Goal: Contribute content: Add original content to the website for others to see

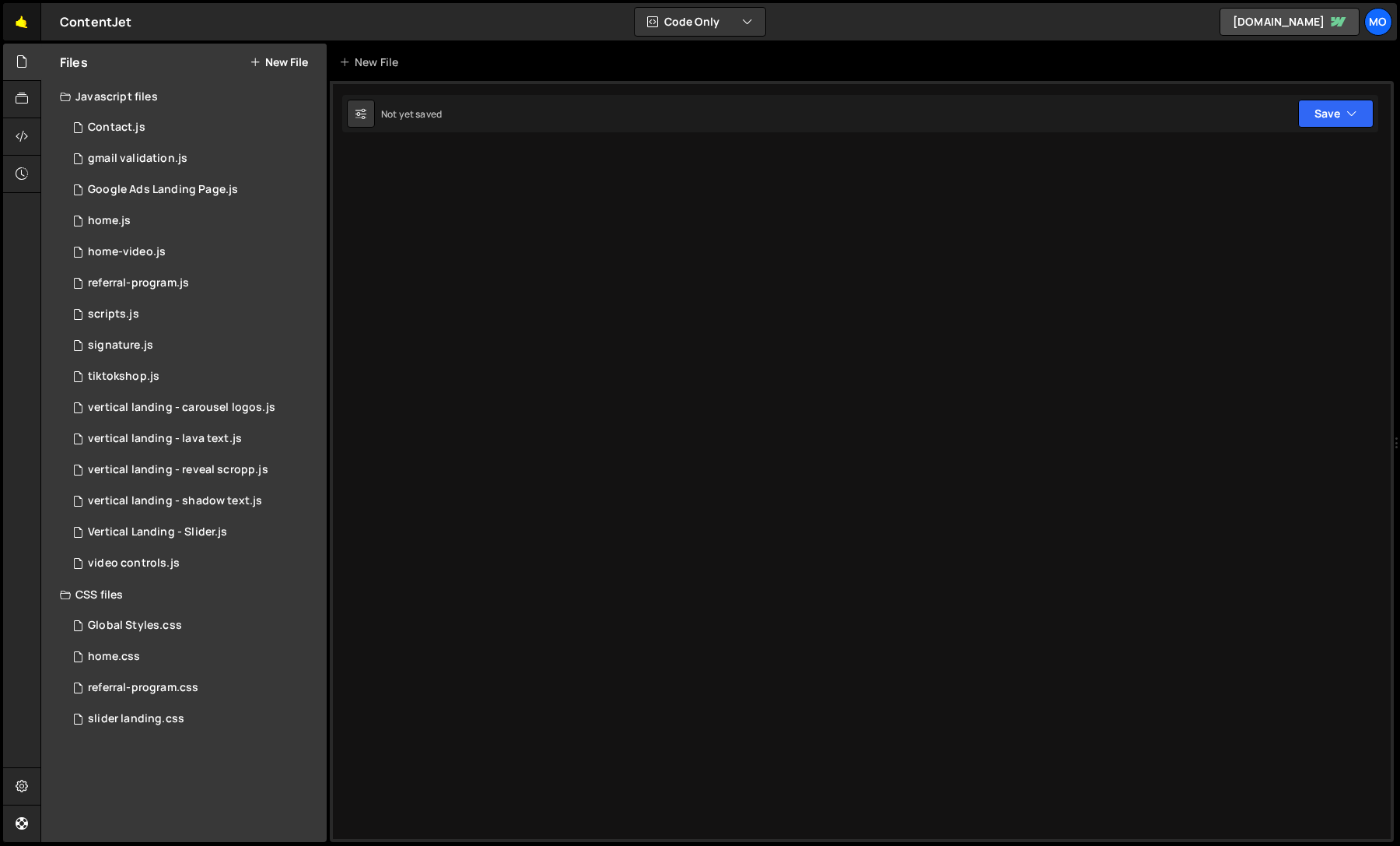
click at [16, 19] on link "🤙" at bounding box center [21, 21] width 38 height 38
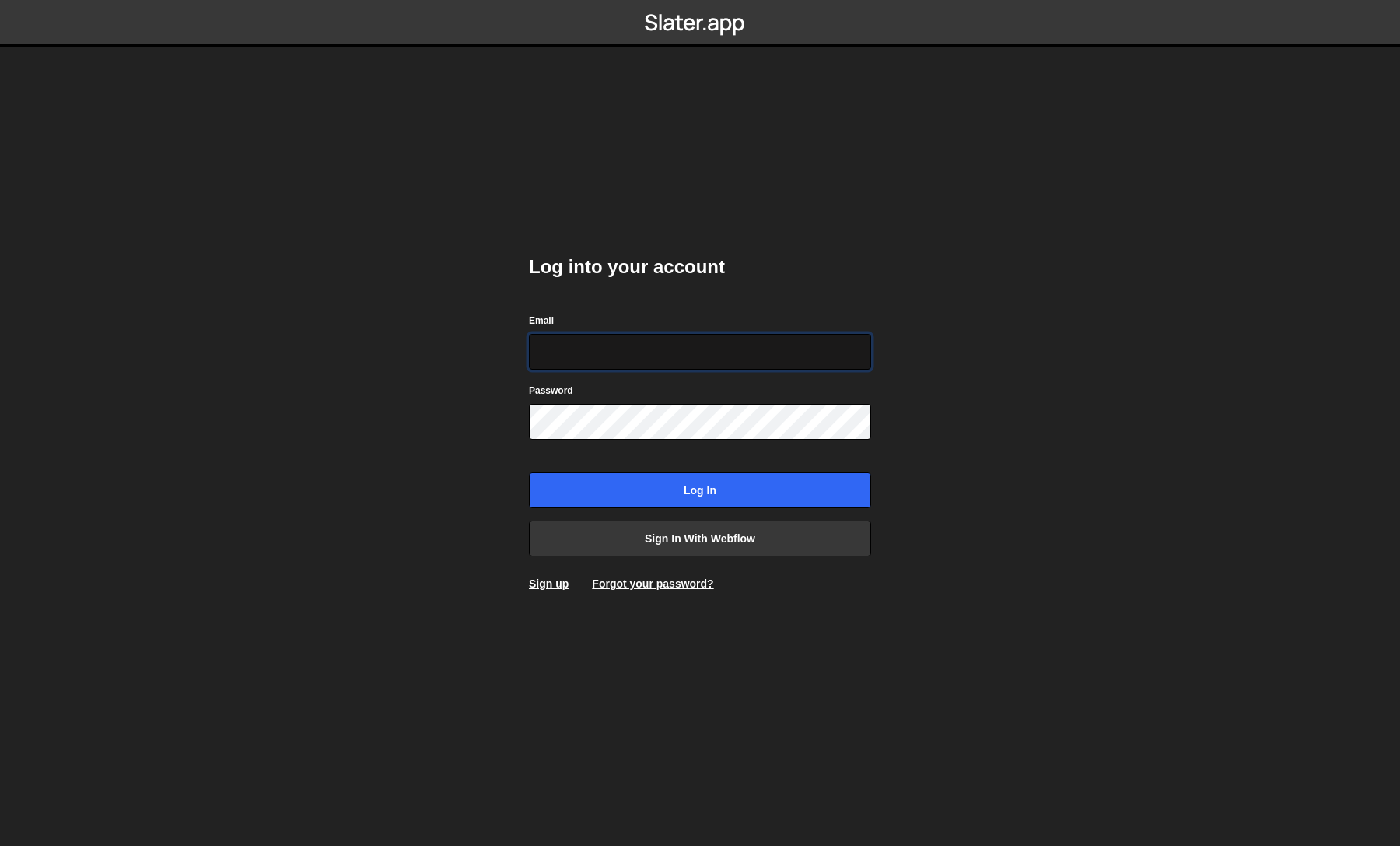
type input "[EMAIL_ADDRESS][DOMAIN_NAME]"
click at [700, 490] on input "Log in" at bounding box center [699, 490] width 342 height 36
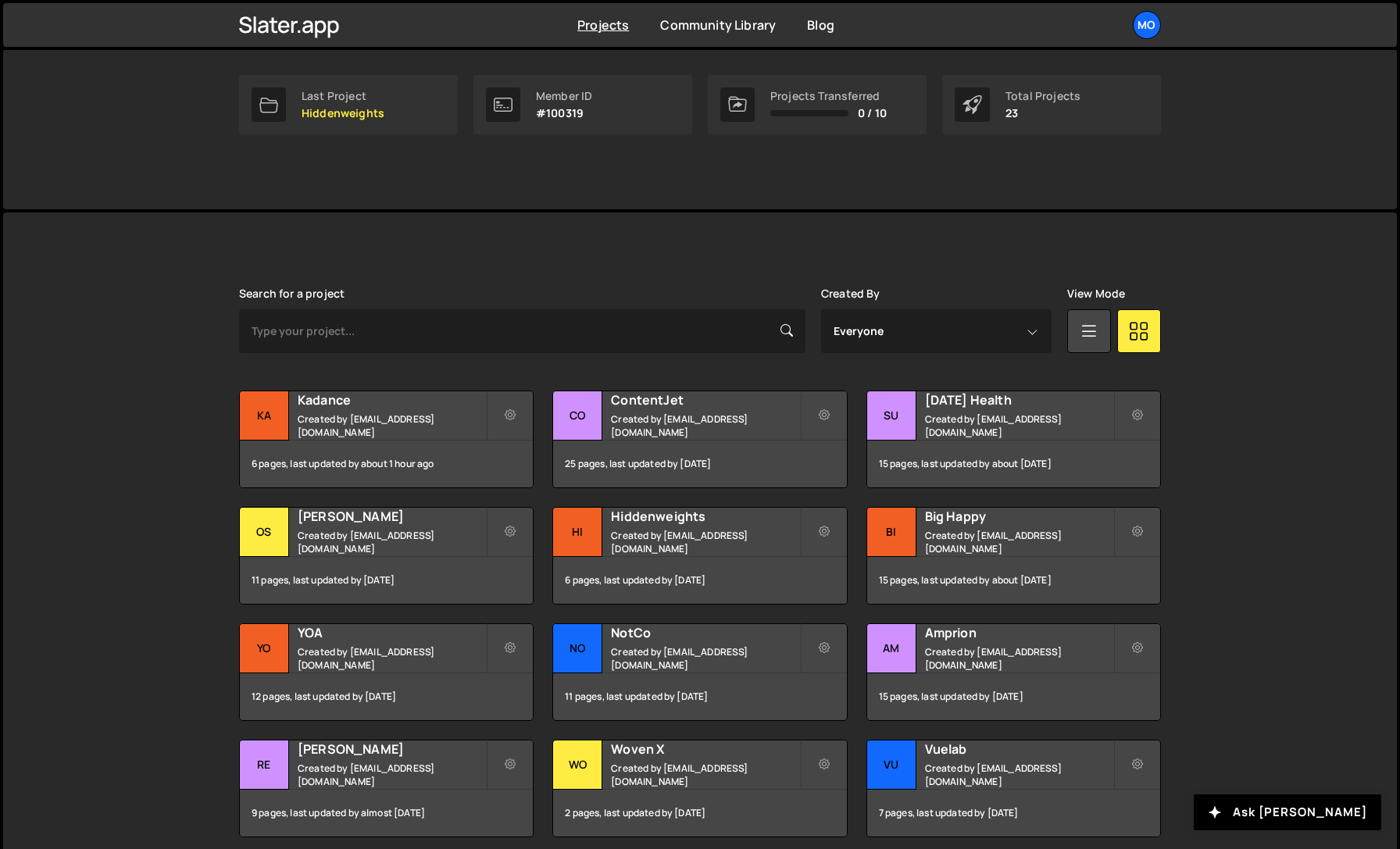
scroll to position [239, 0]
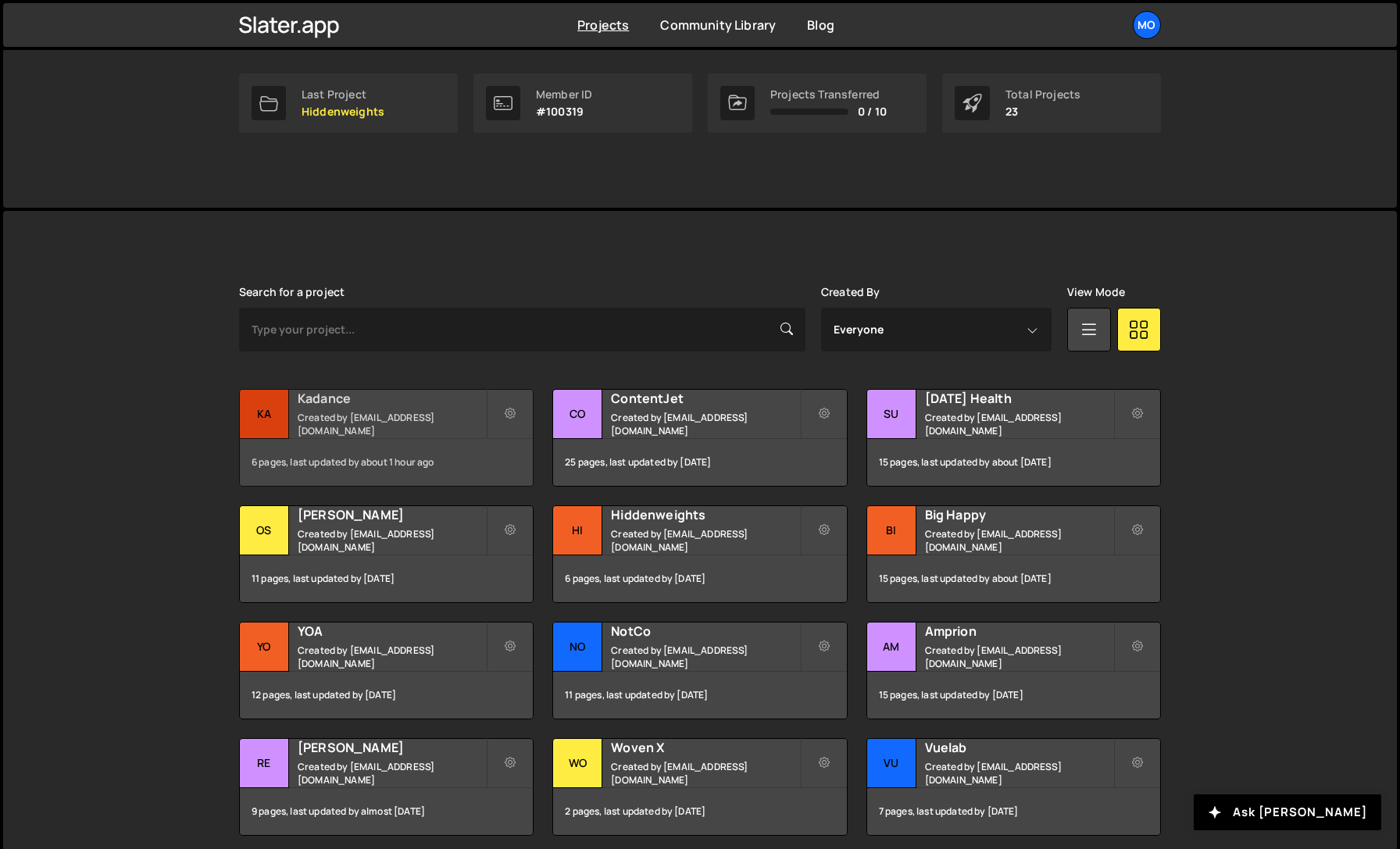
click at [452, 417] on small "Created by [EMAIL_ADDRESS][DOMAIN_NAME]" at bounding box center [392, 424] width 188 height 27
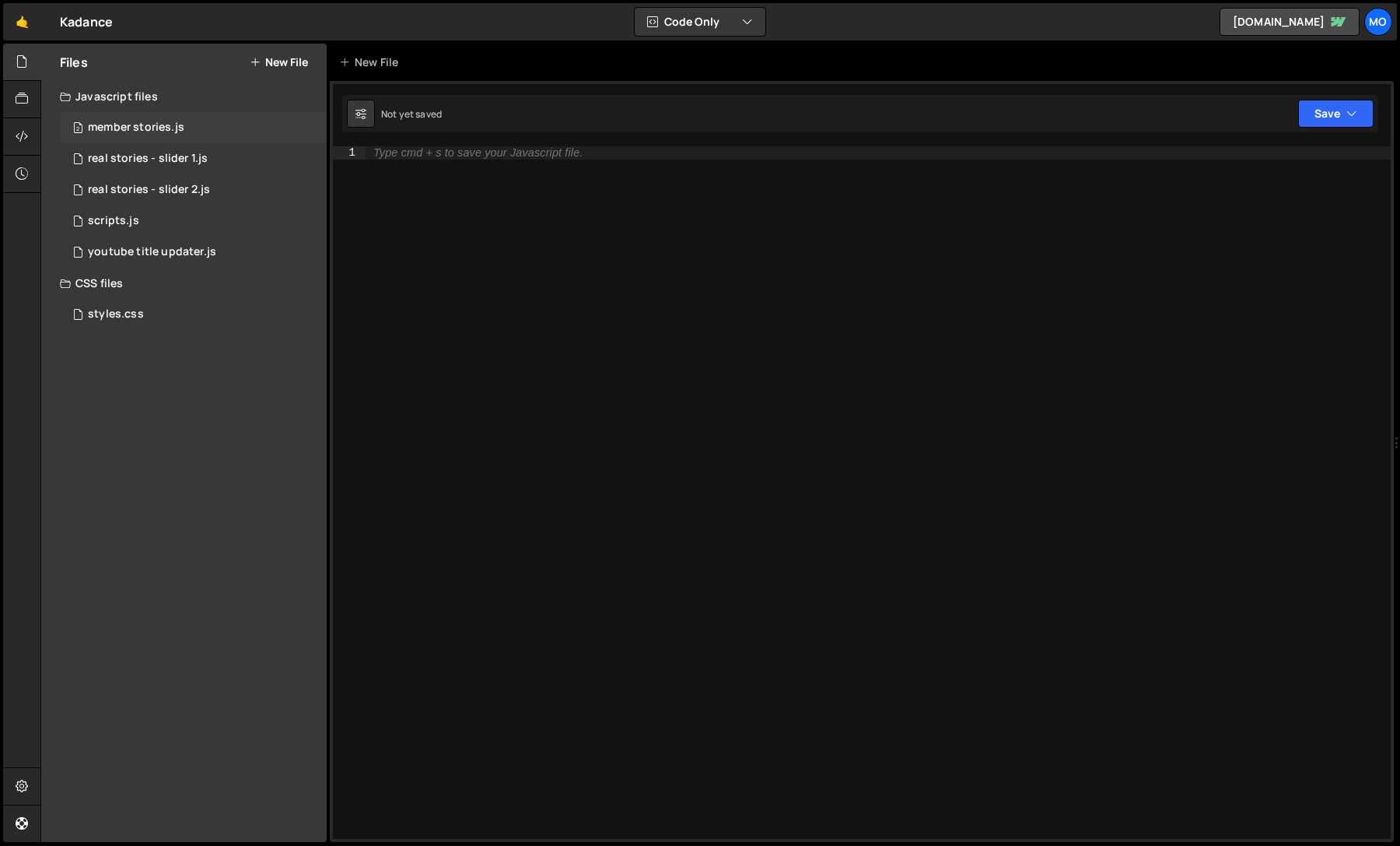
click at [216, 138] on div "2 member stories.js 0" at bounding box center [193, 127] width 267 height 31
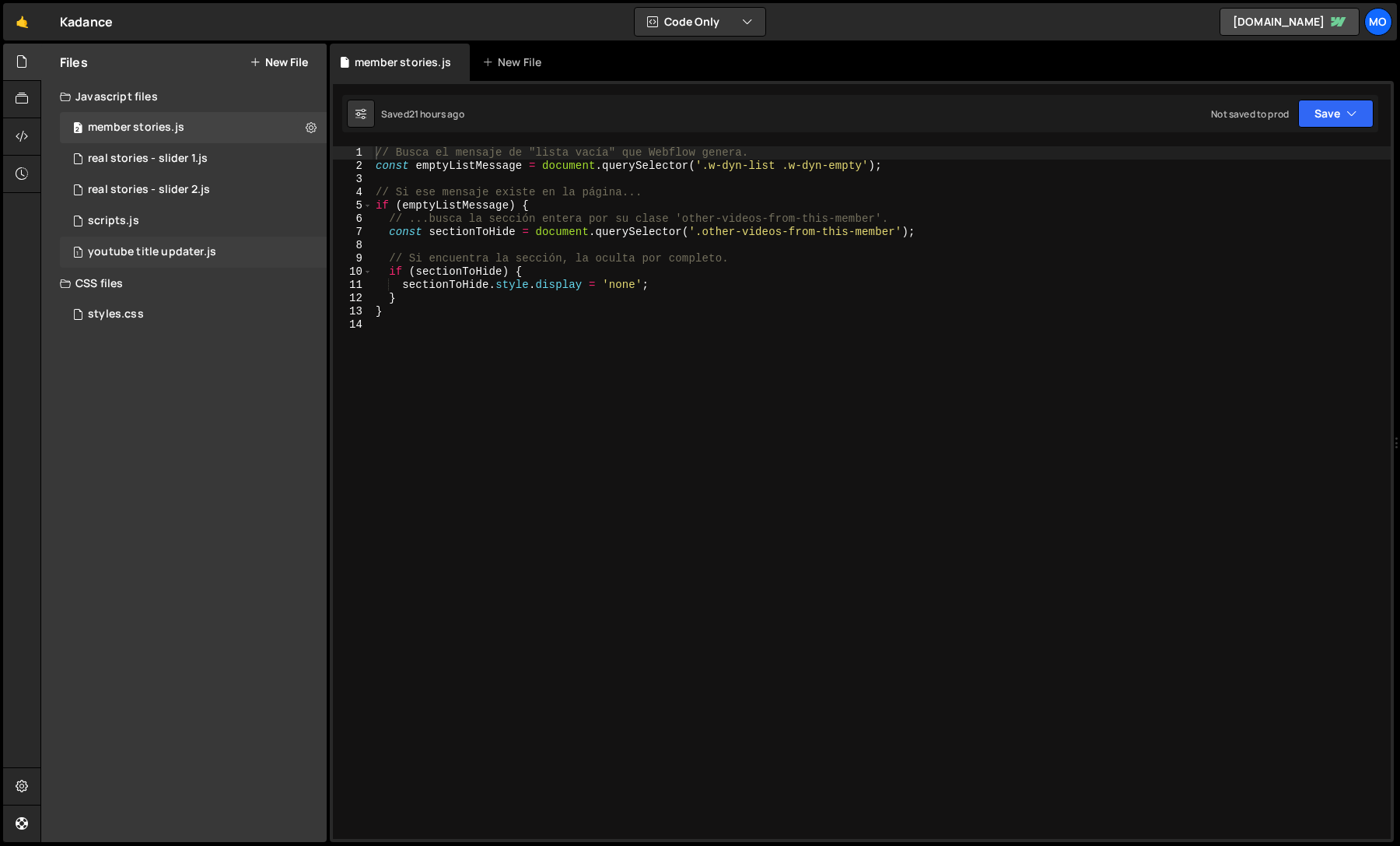
click at [210, 257] on div "youtube title updater.js" at bounding box center [152, 252] width 129 height 14
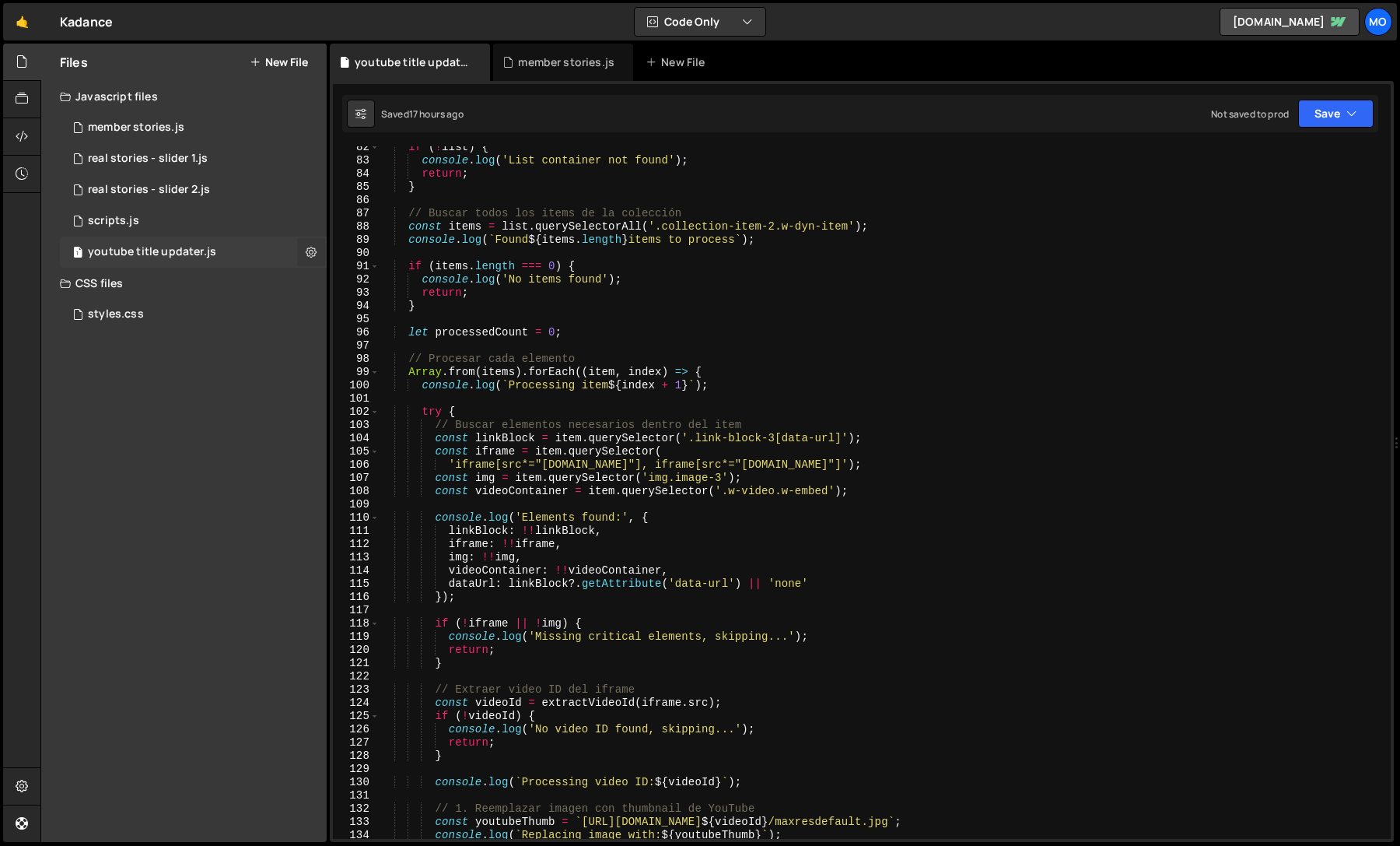
scroll to position [1093, 0]
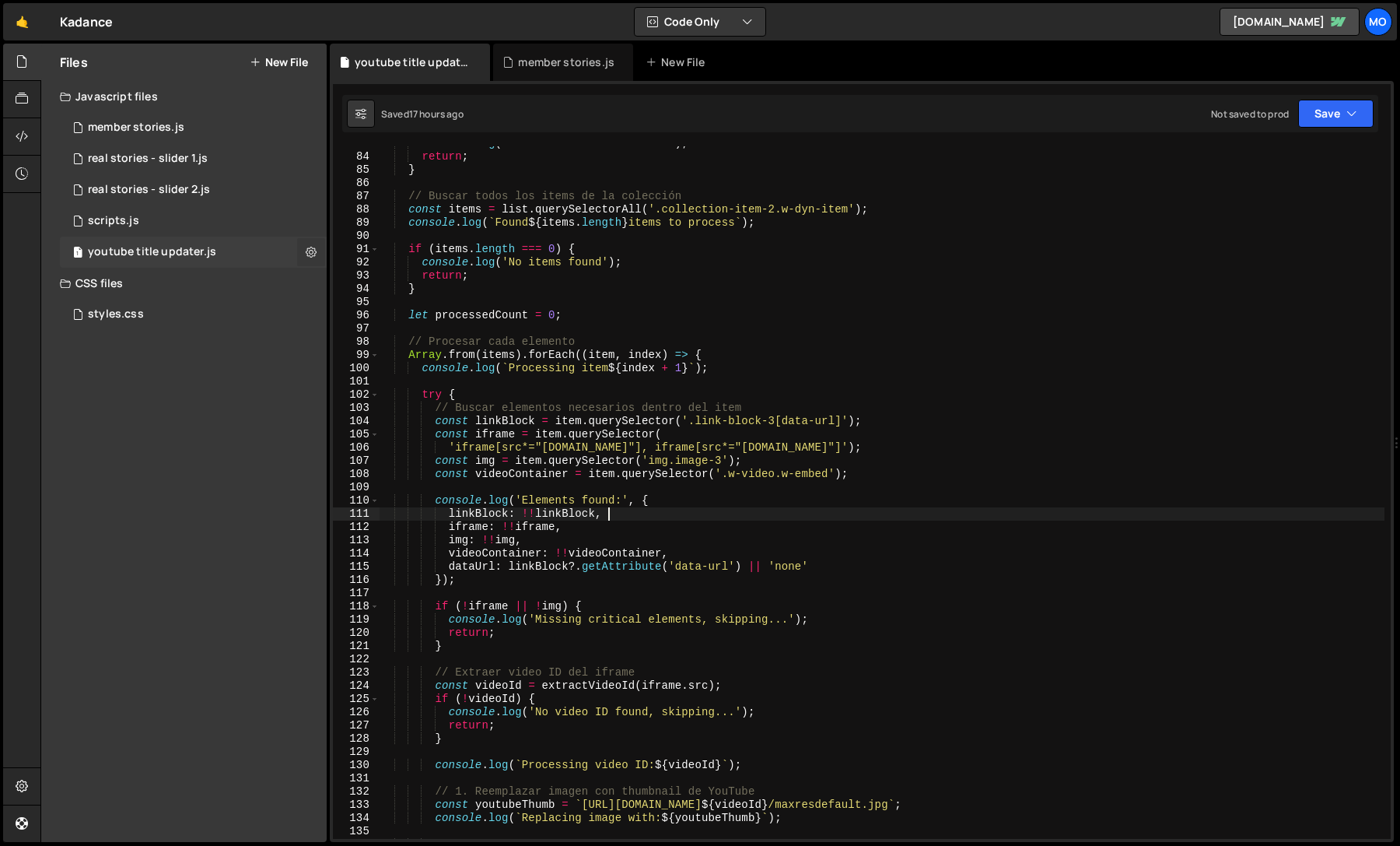
click at [660, 514] on div "console . log ( 'List container not found' ) ; return ; } // Buscar todos los i…" at bounding box center [881, 496] width 1005 height 719
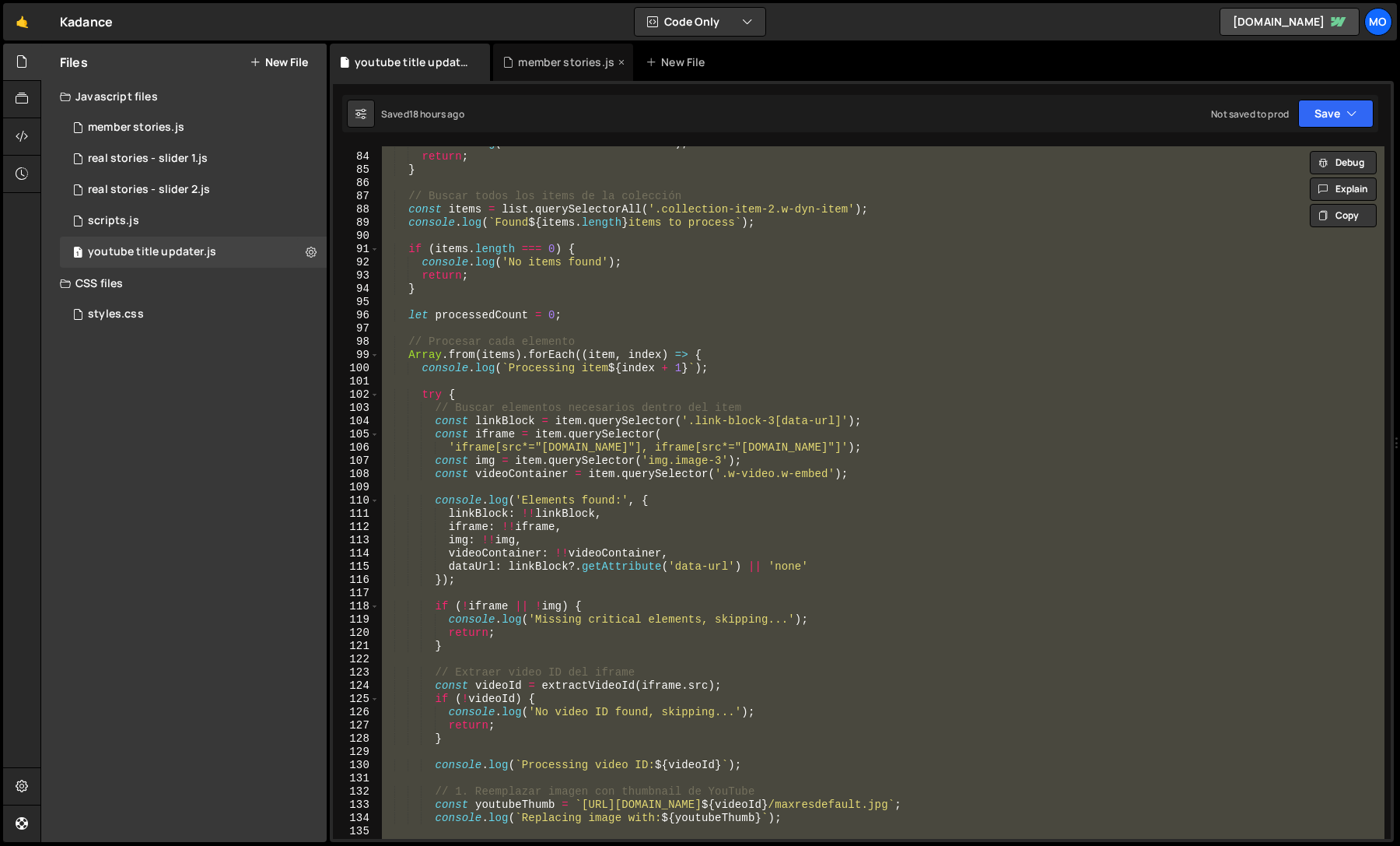
click at [534, 71] on div "member stories.js" at bounding box center [562, 63] width 140 height 38
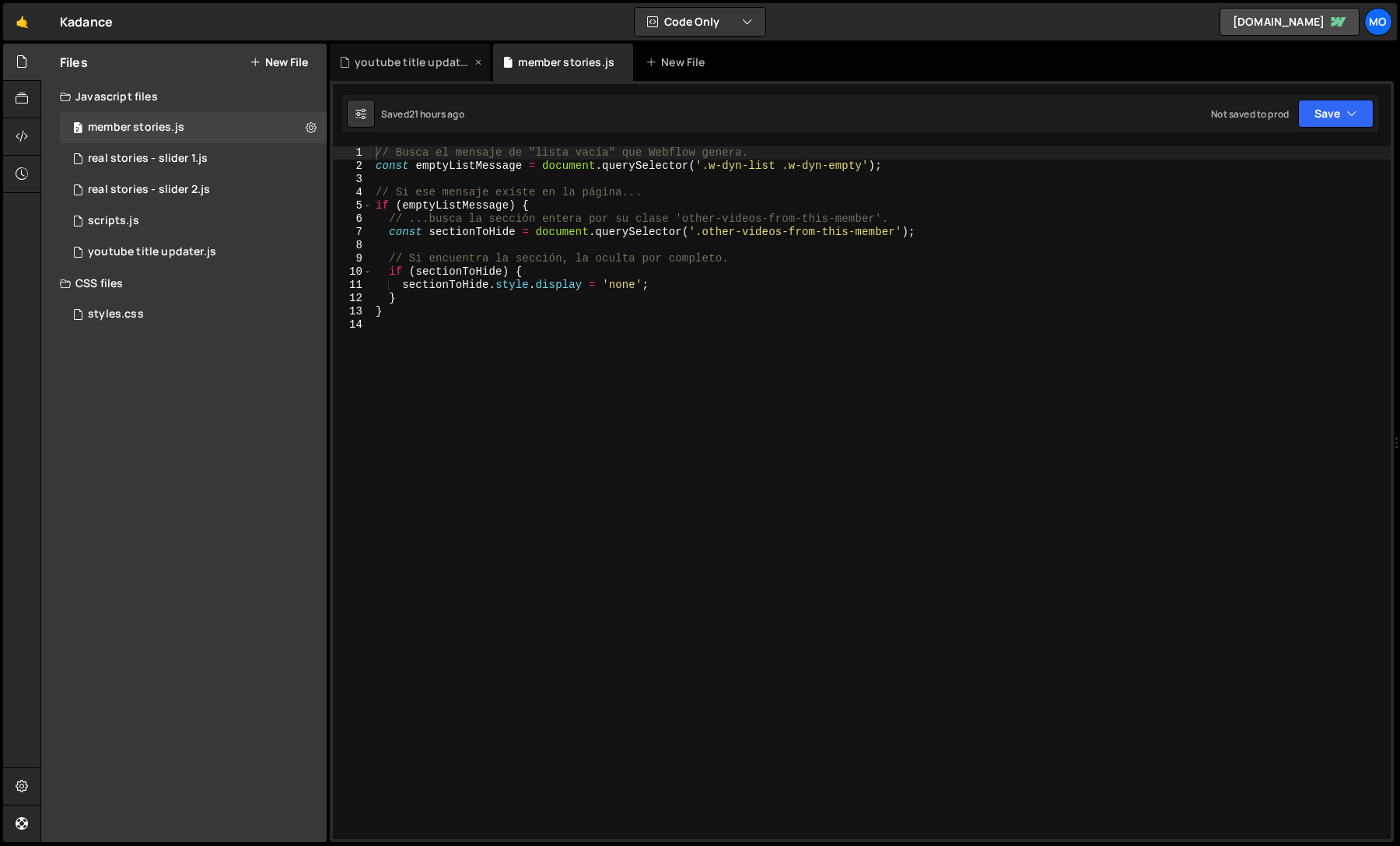
click at [427, 75] on div "youtube title updater.js" at bounding box center [409, 63] width 160 height 38
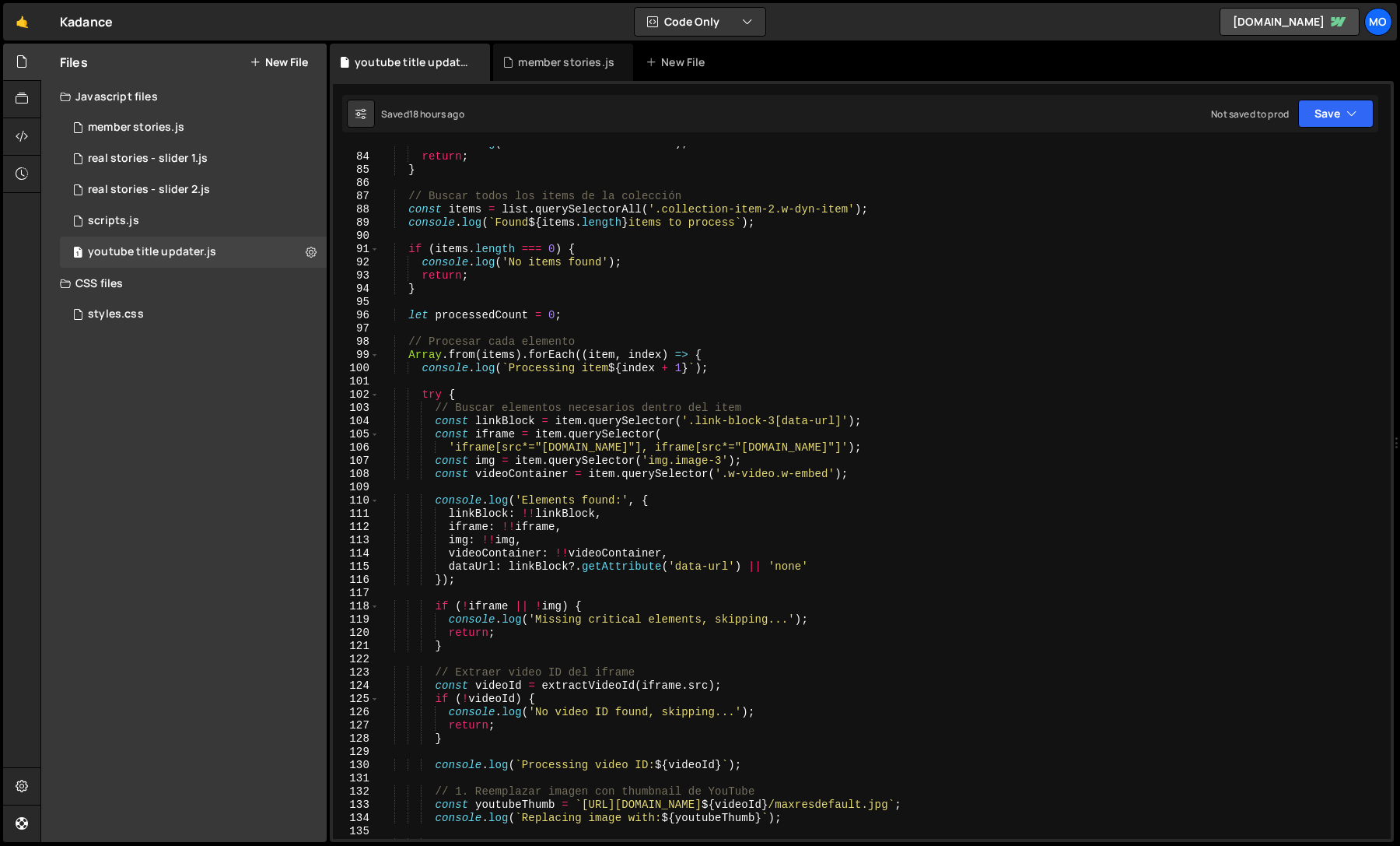
click at [466, 145] on div "1 Type cmd + s to save your Javascript file. הההההההההההההההההההההההההההההההההה…" at bounding box center [861, 462] width 1063 height 761
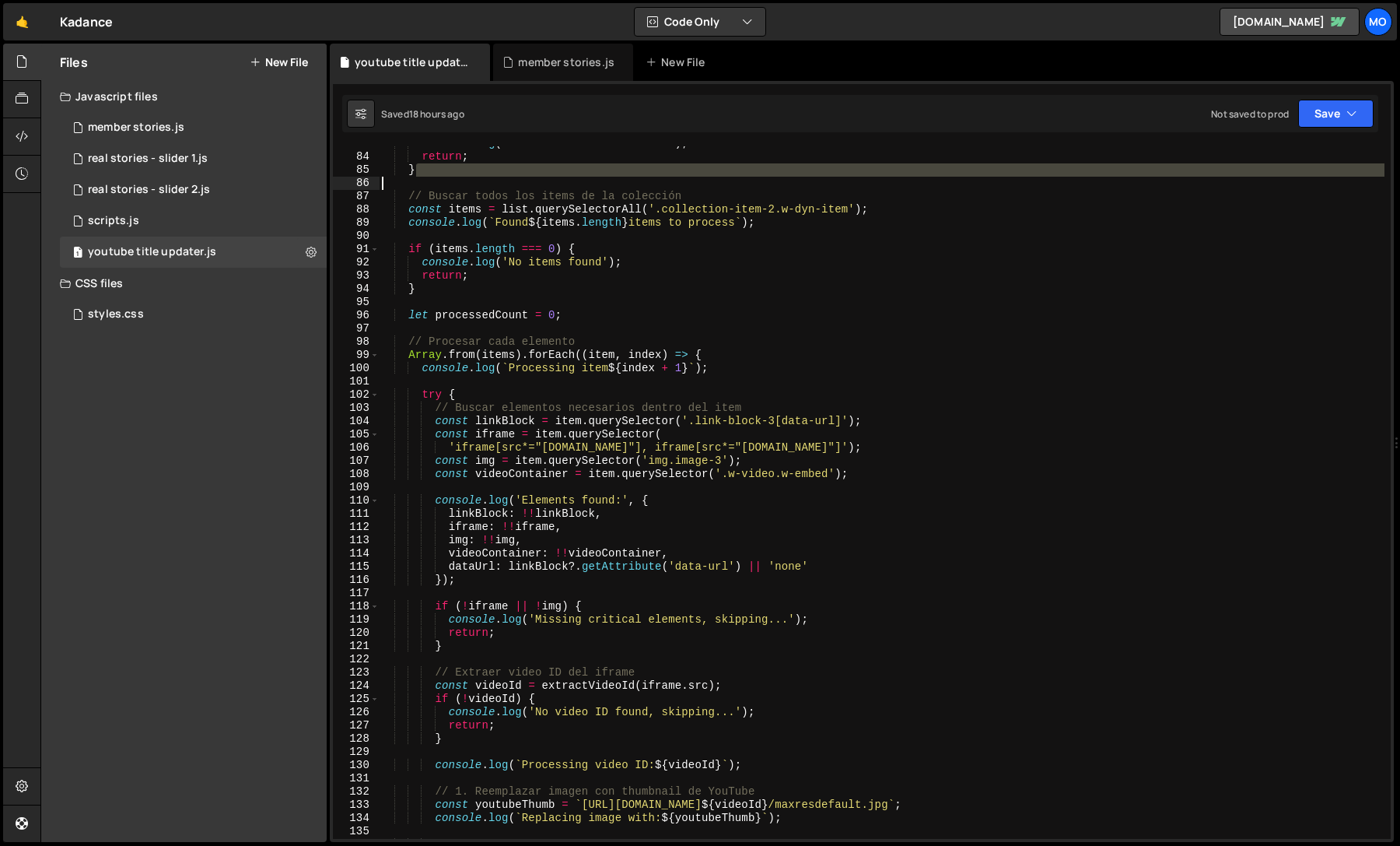
click at [468, 178] on div "console . log ( 'List container not found' ) ; return ; } // Buscar todos los i…" at bounding box center [881, 496] width 1005 height 719
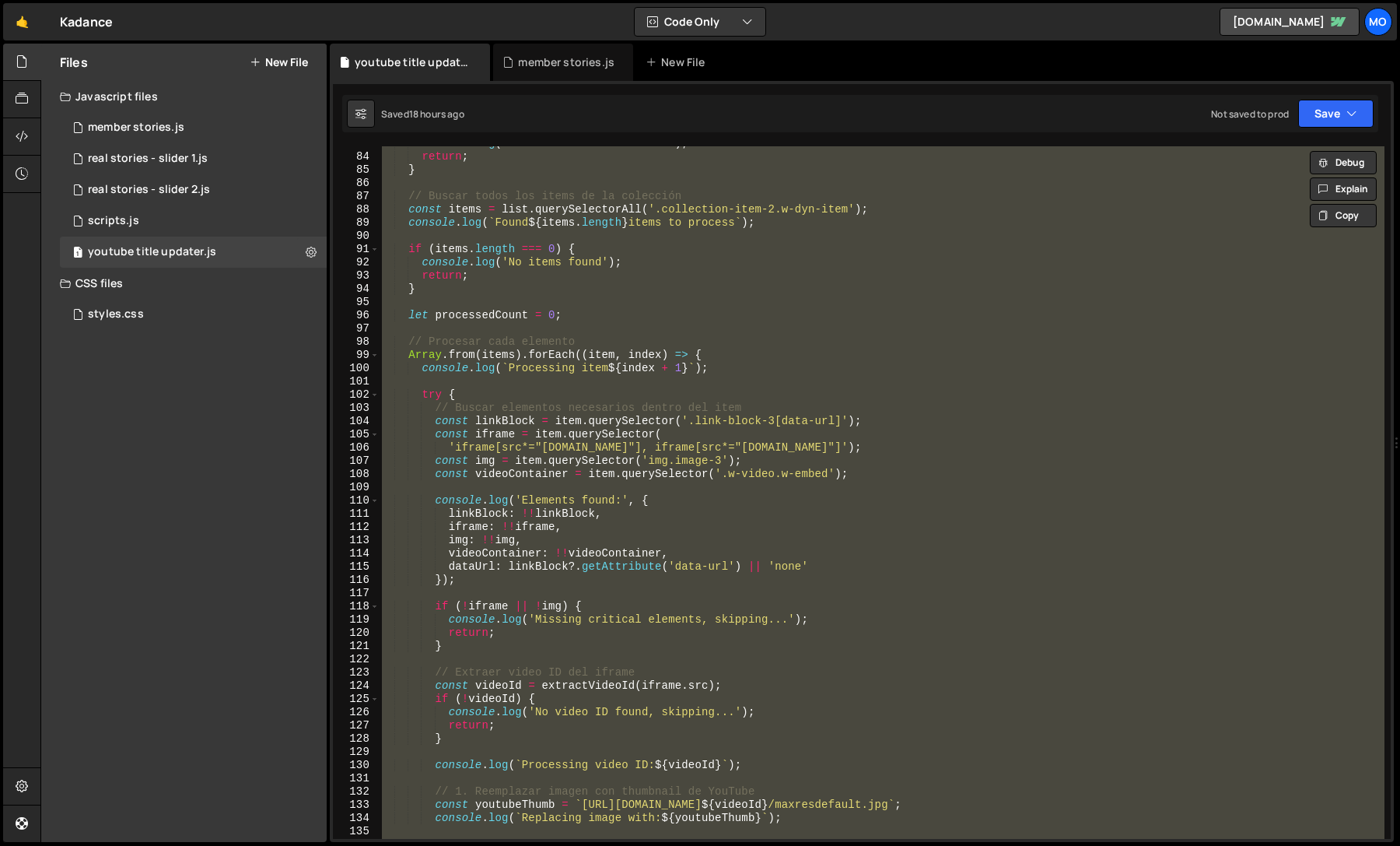
paste textarea
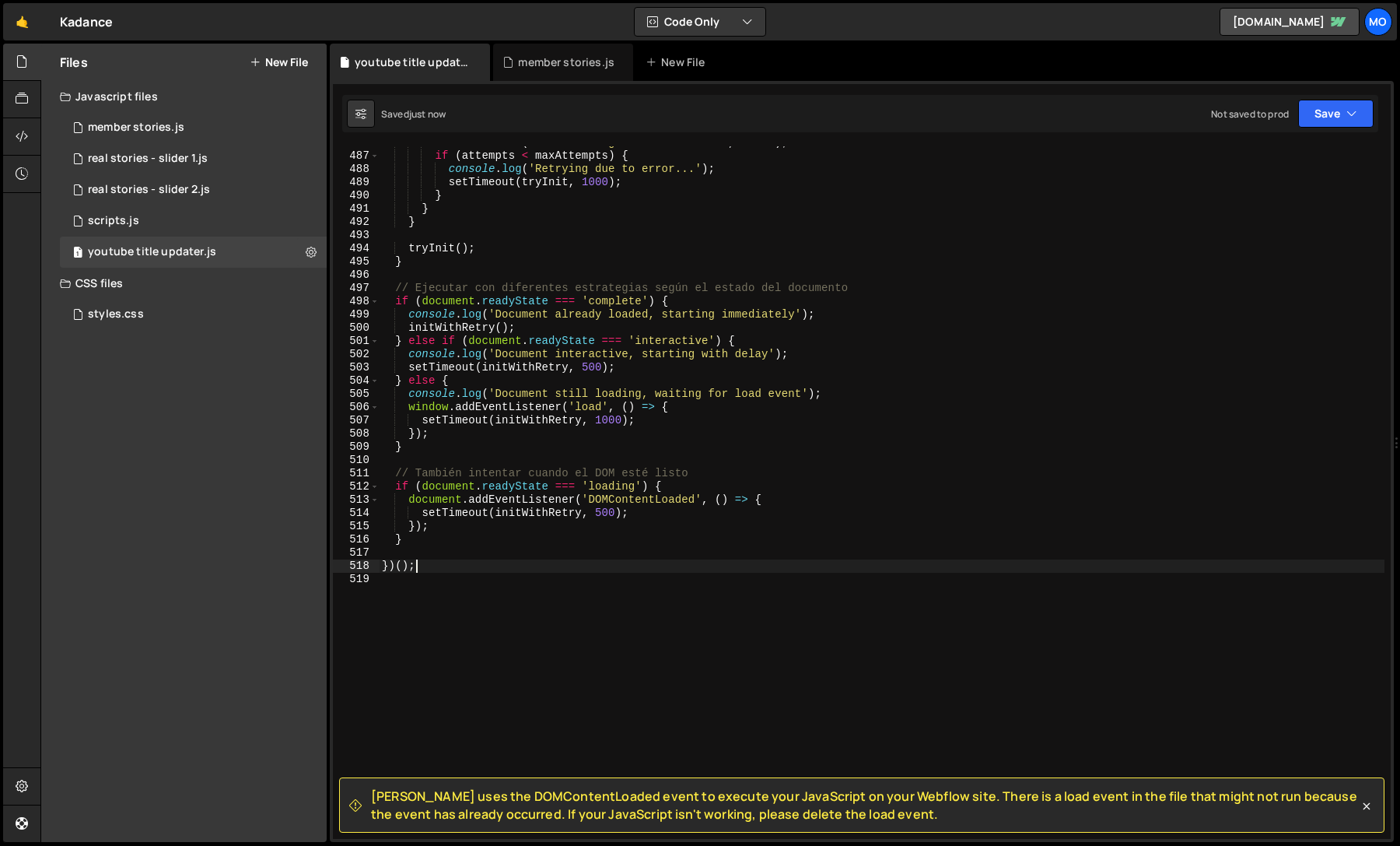
scroll to position [6512, 0]
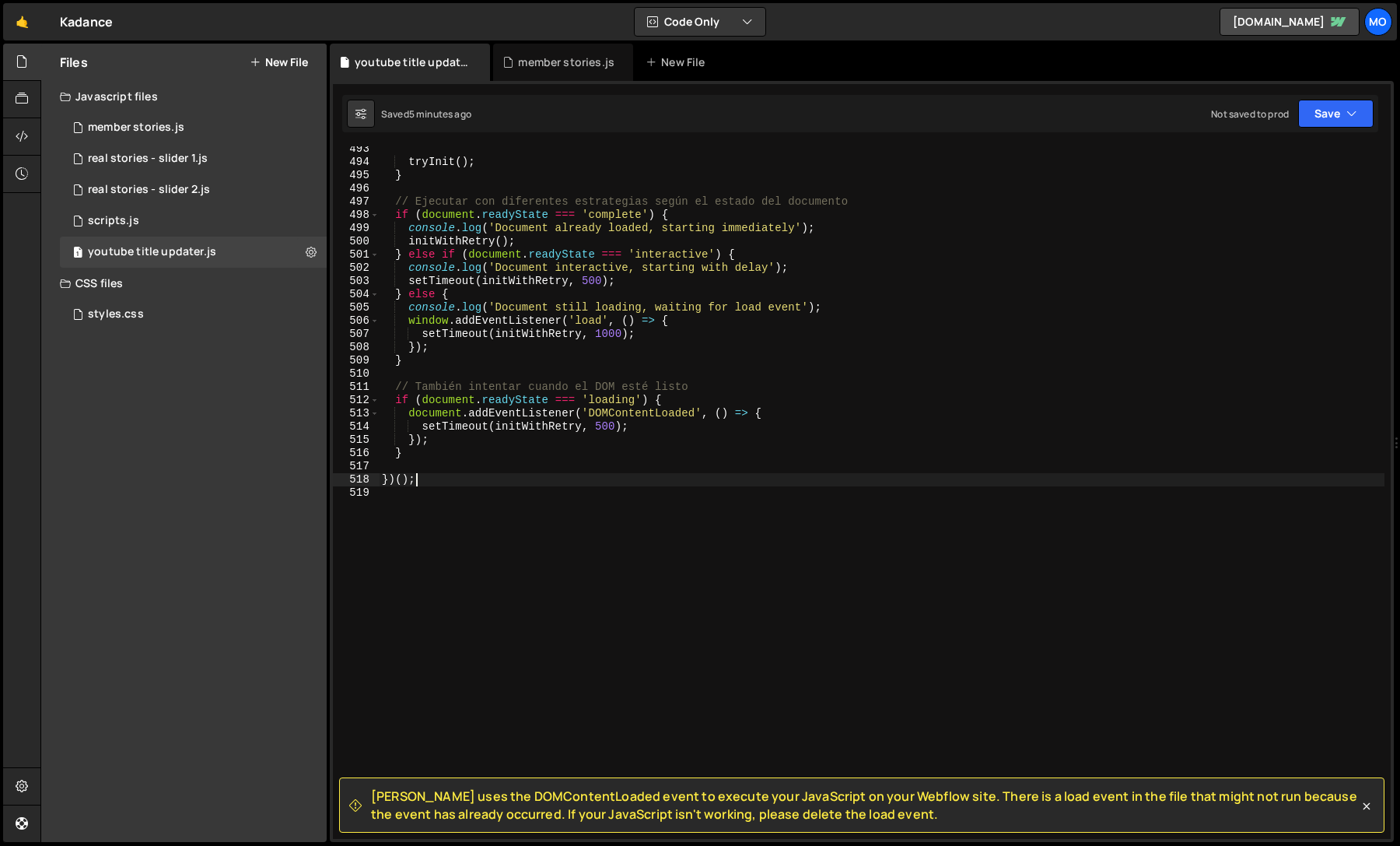
click at [489, 277] on div "tryInit ( ) ; } // Ejecutar con diferentes estrategias según el estado del docu…" at bounding box center [881, 501] width 1005 height 719
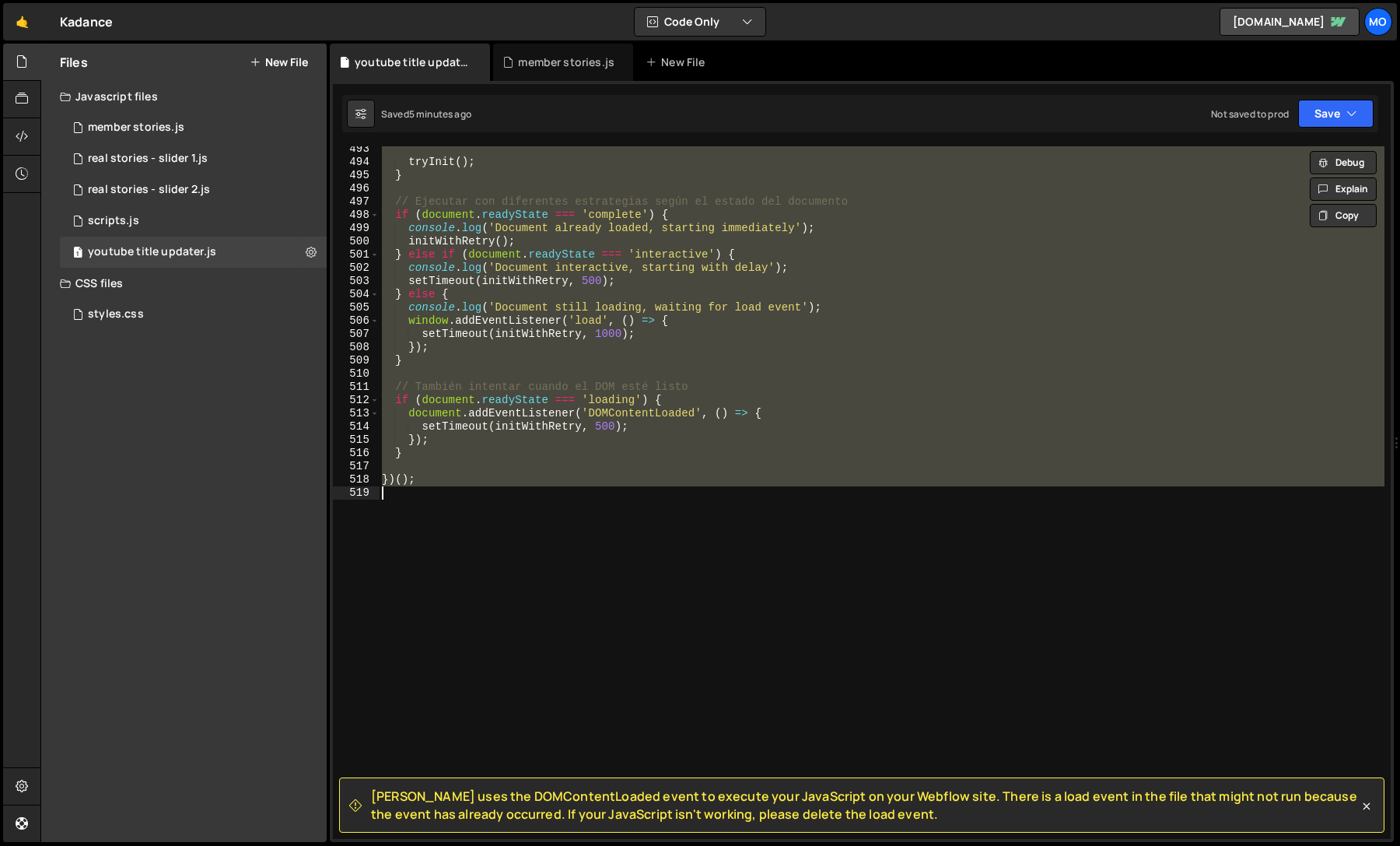
paste textarea
type textarea "})();"
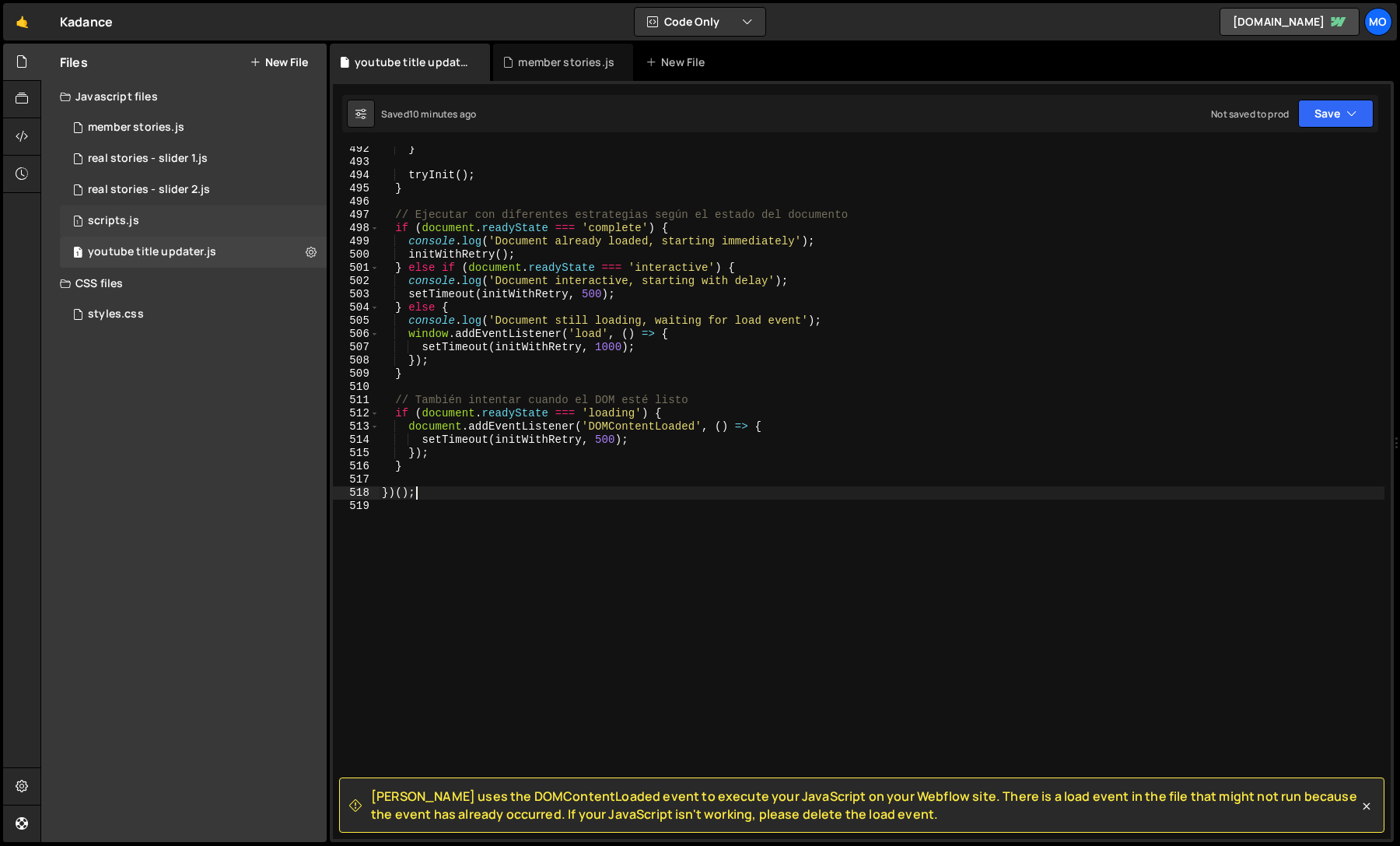
click at [118, 212] on div "1 scripts.js 0" at bounding box center [193, 221] width 267 height 31
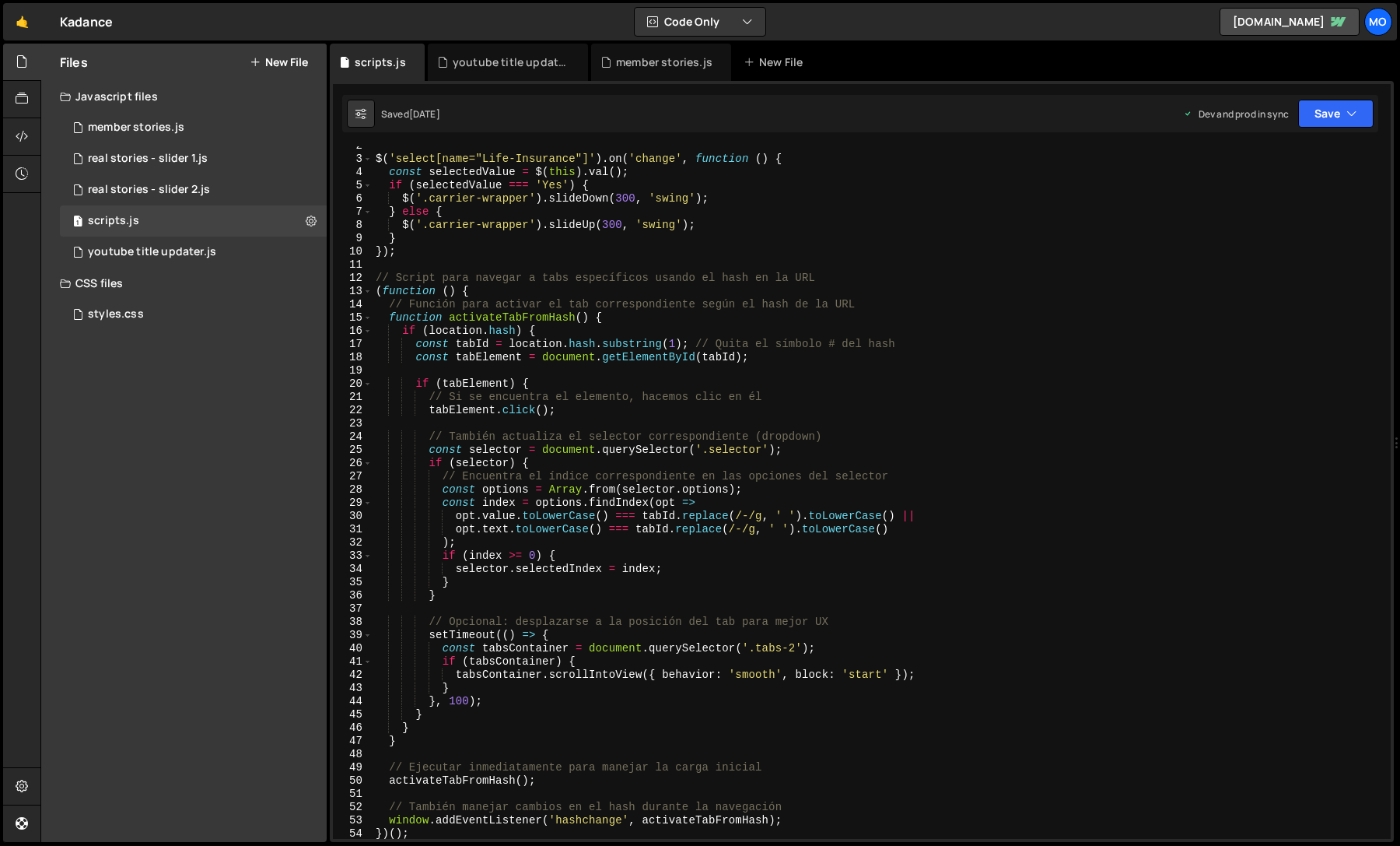
scroll to position [5, 0]
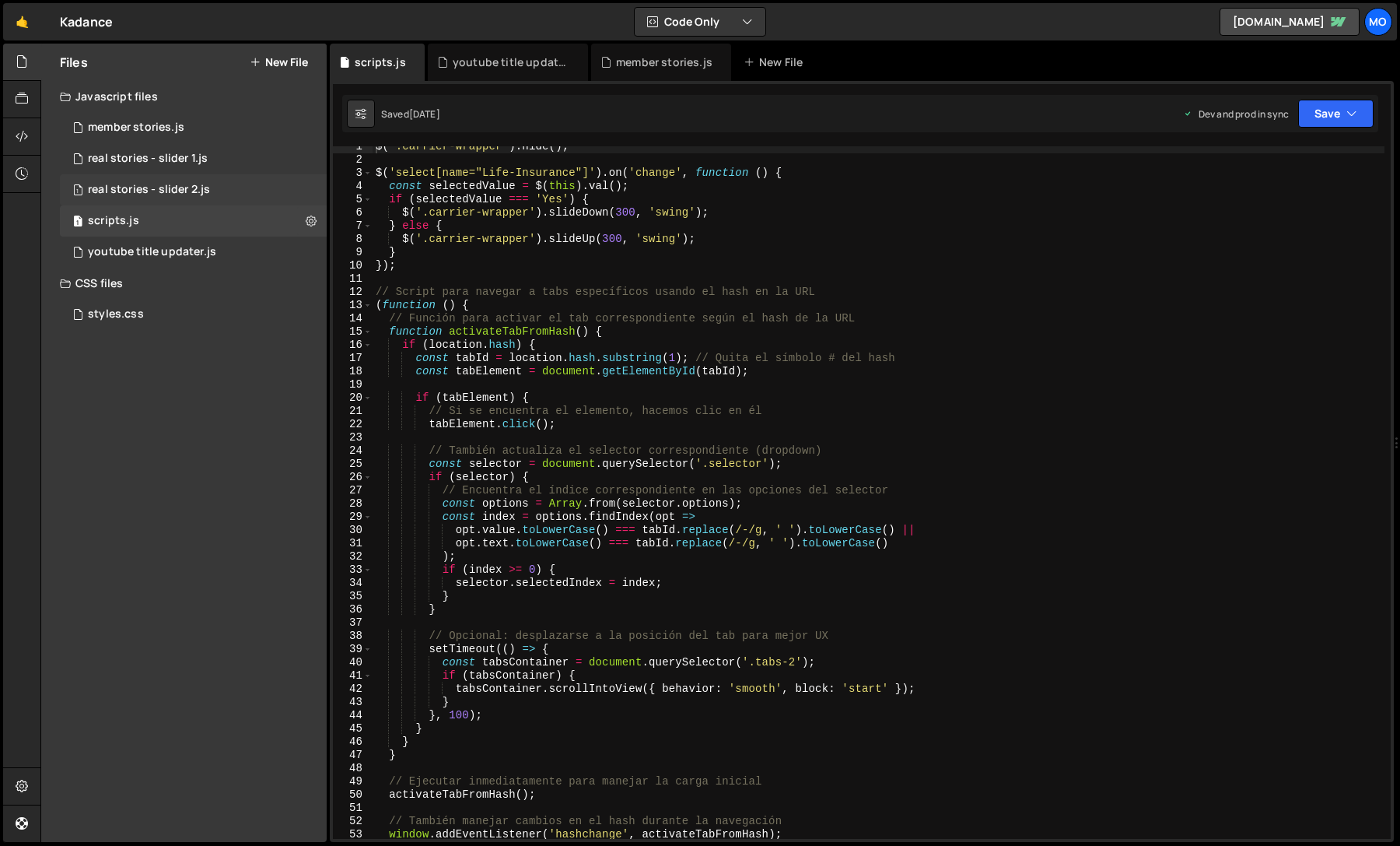
click at [212, 197] on div "1 real stories - slider 2.js 0" at bounding box center [193, 189] width 267 height 31
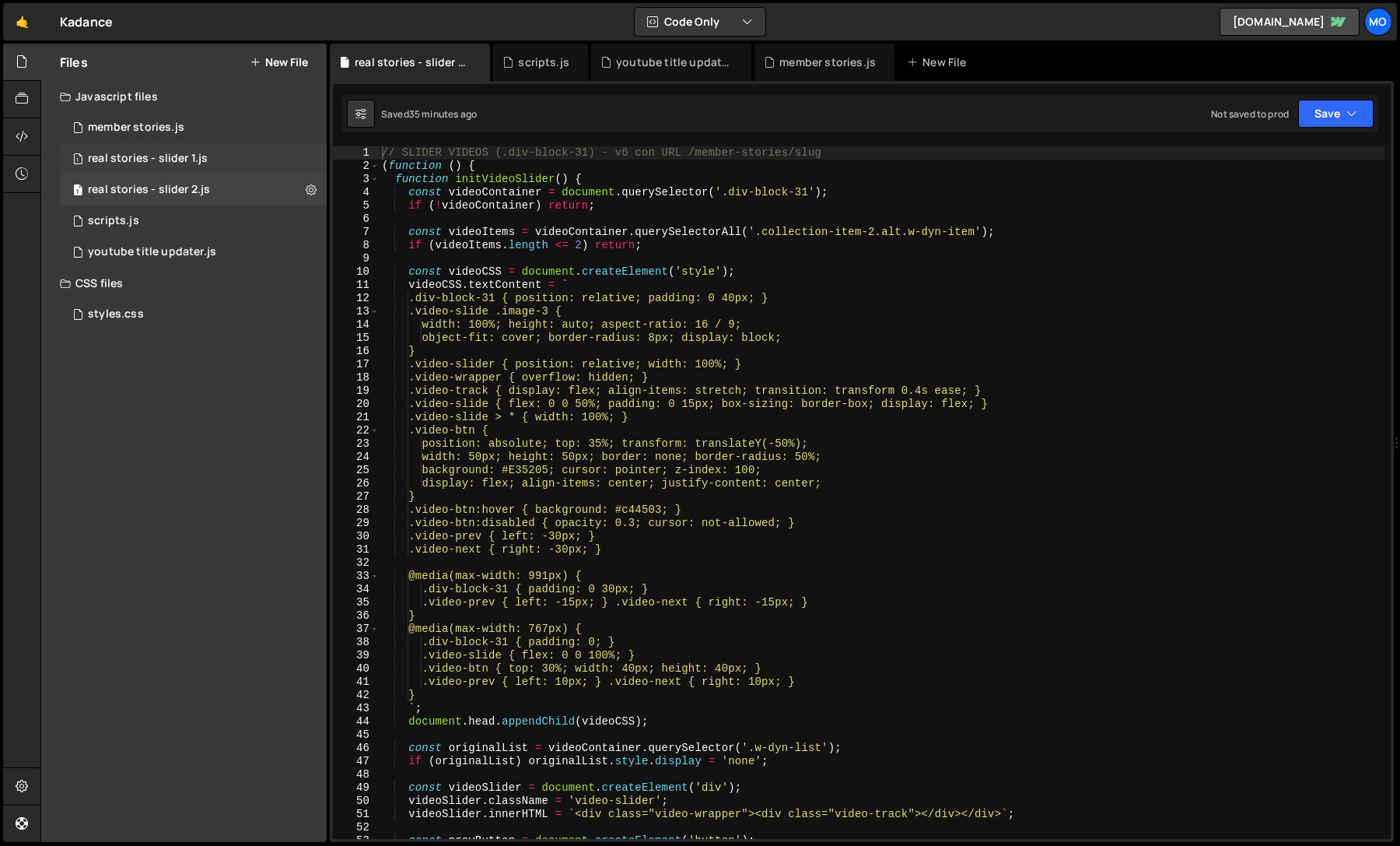
click at [184, 162] on div "real stories - slider 1.js" at bounding box center [147, 159] width 120 height 14
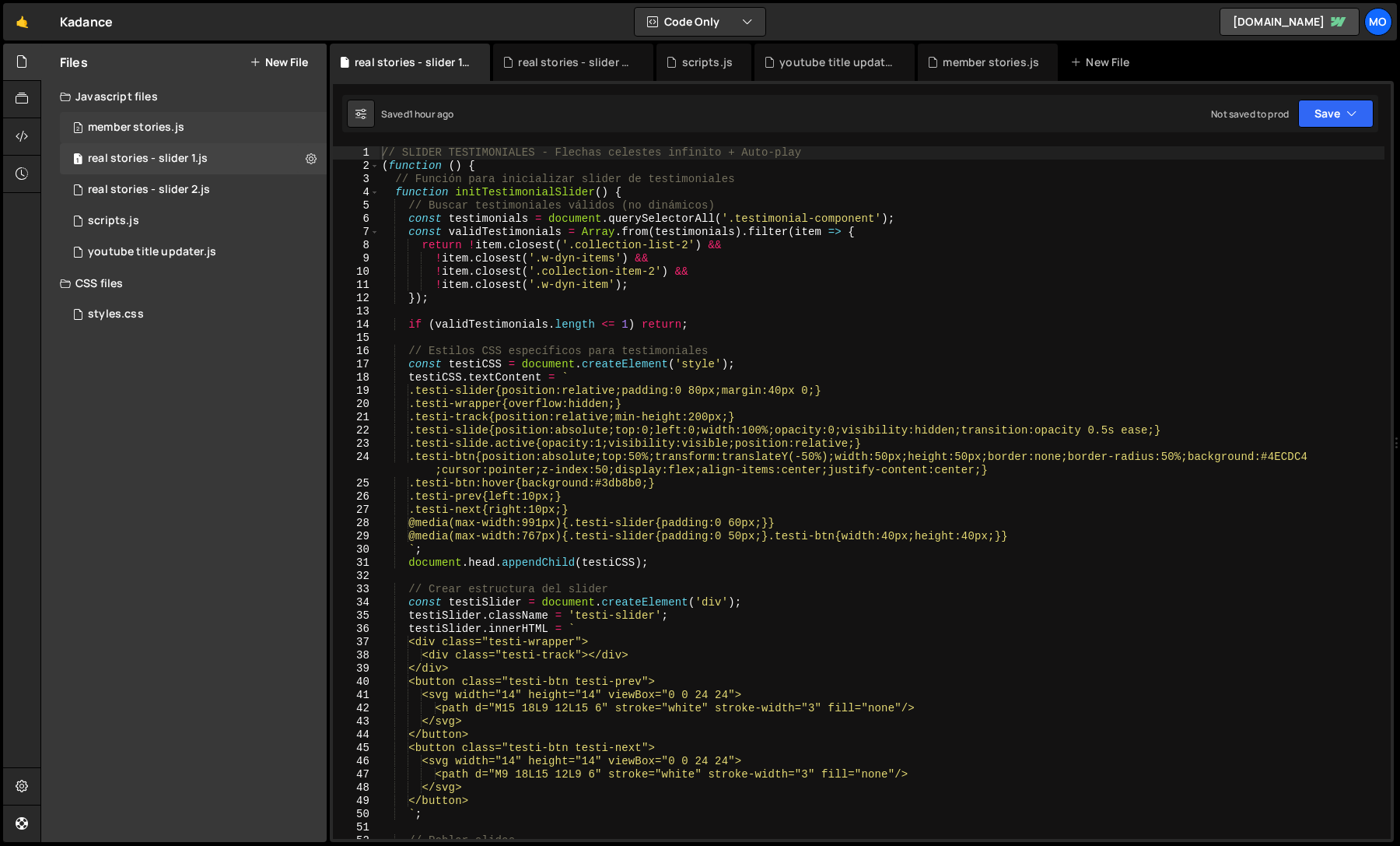
click at [171, 133] on div "member stories.js" at bounding box center [136, 128] width 96 height 14
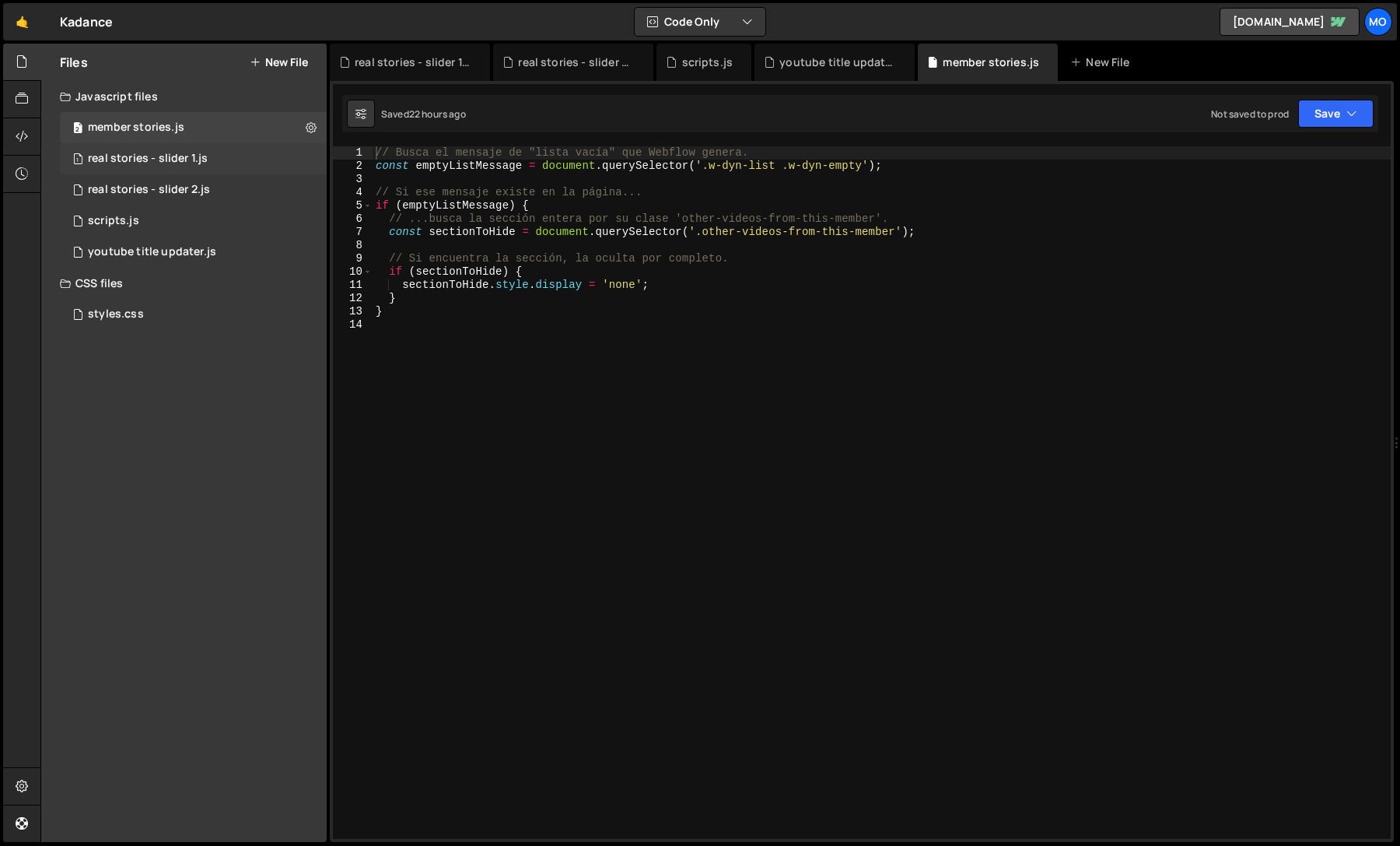
click at [175, 168] on div "1 real stories - slider 1.js 0" at bounding box center [193, 158] width 267 height 31
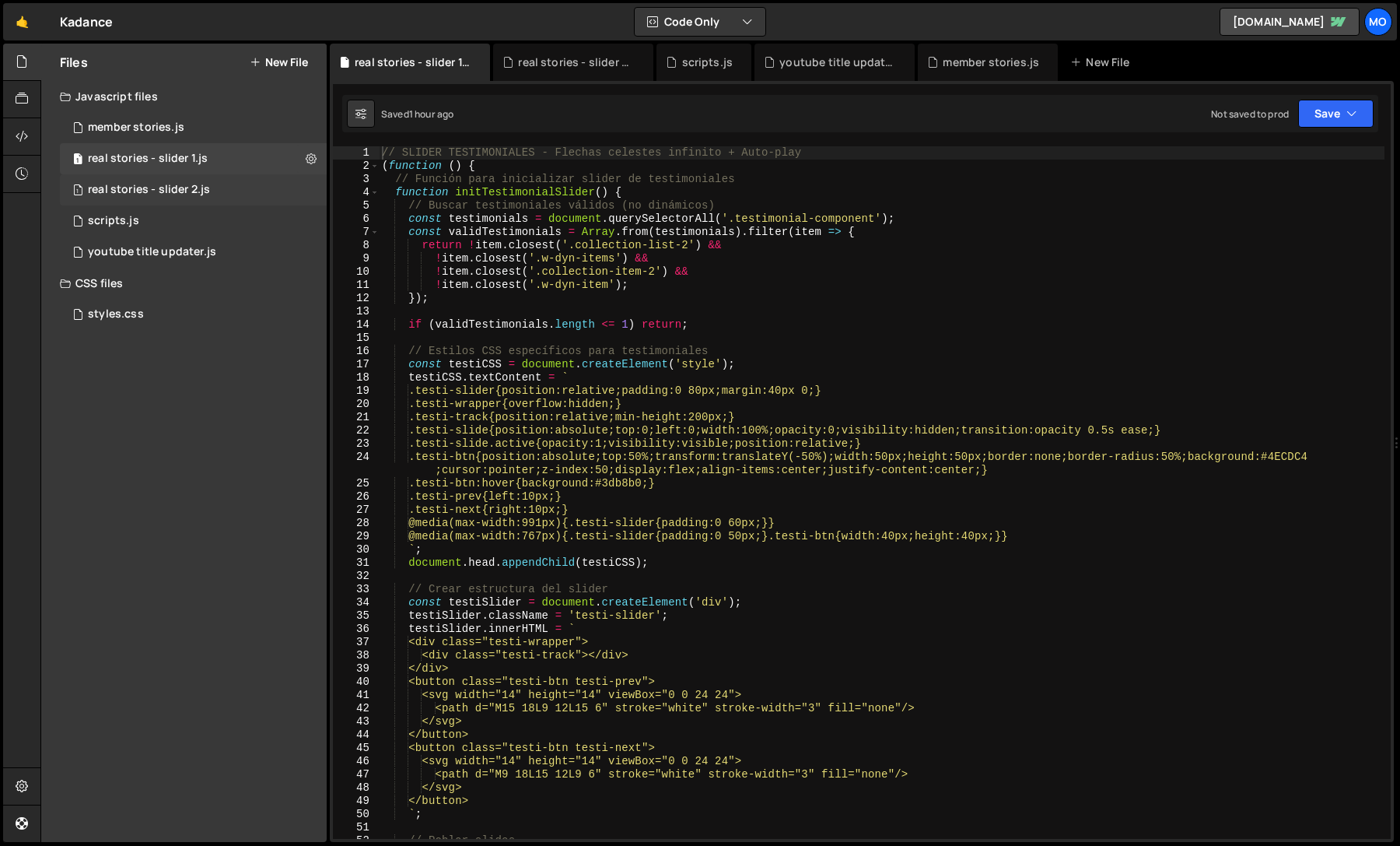
click at [175, 176] on div "1 real stories - slider 2.js 0" at bounding box center [193, 189] width 267 height 31
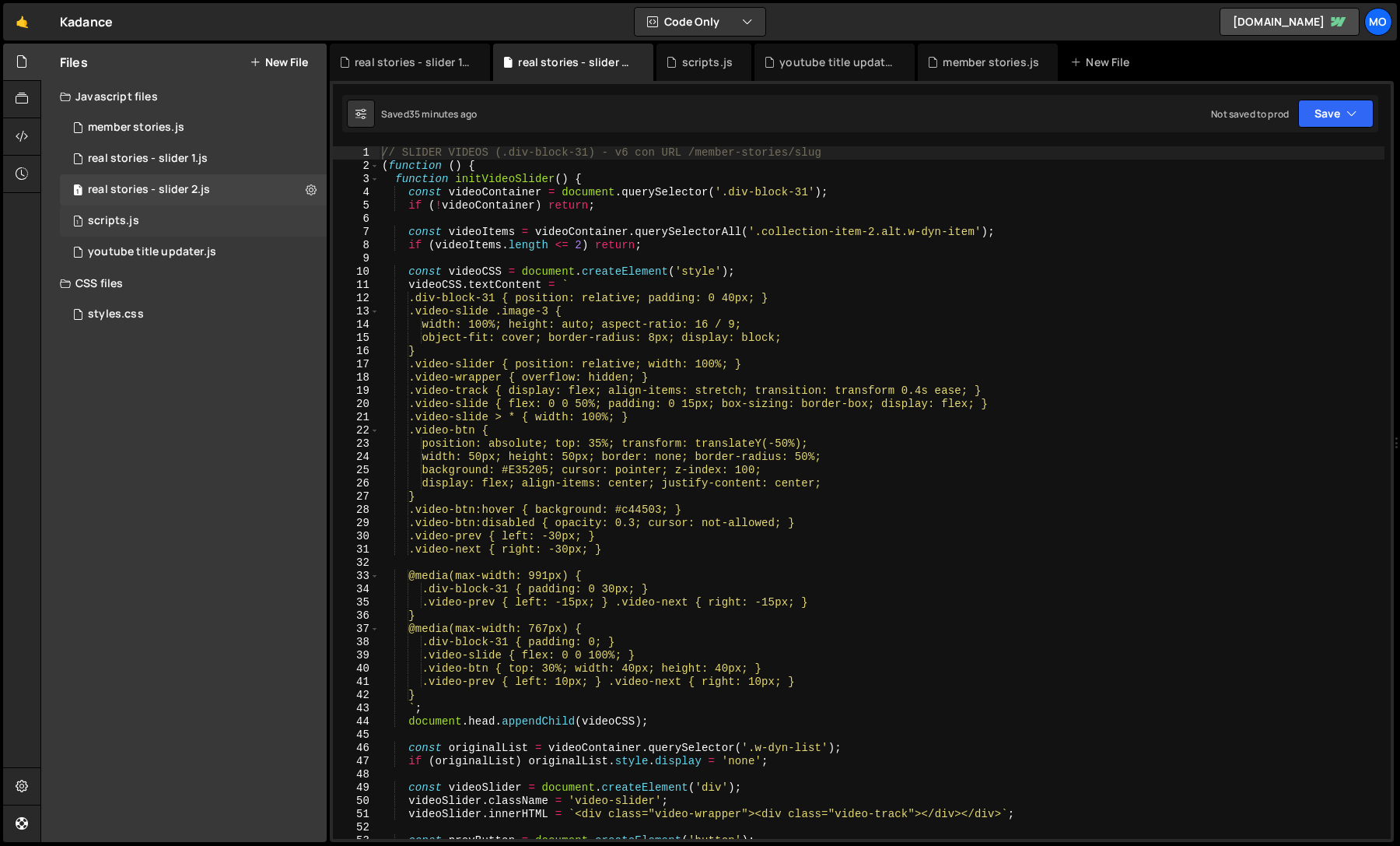
click at [169, 215] on div "1 scripts.js 0" at bounding box center [193, 221] width 267 height 31
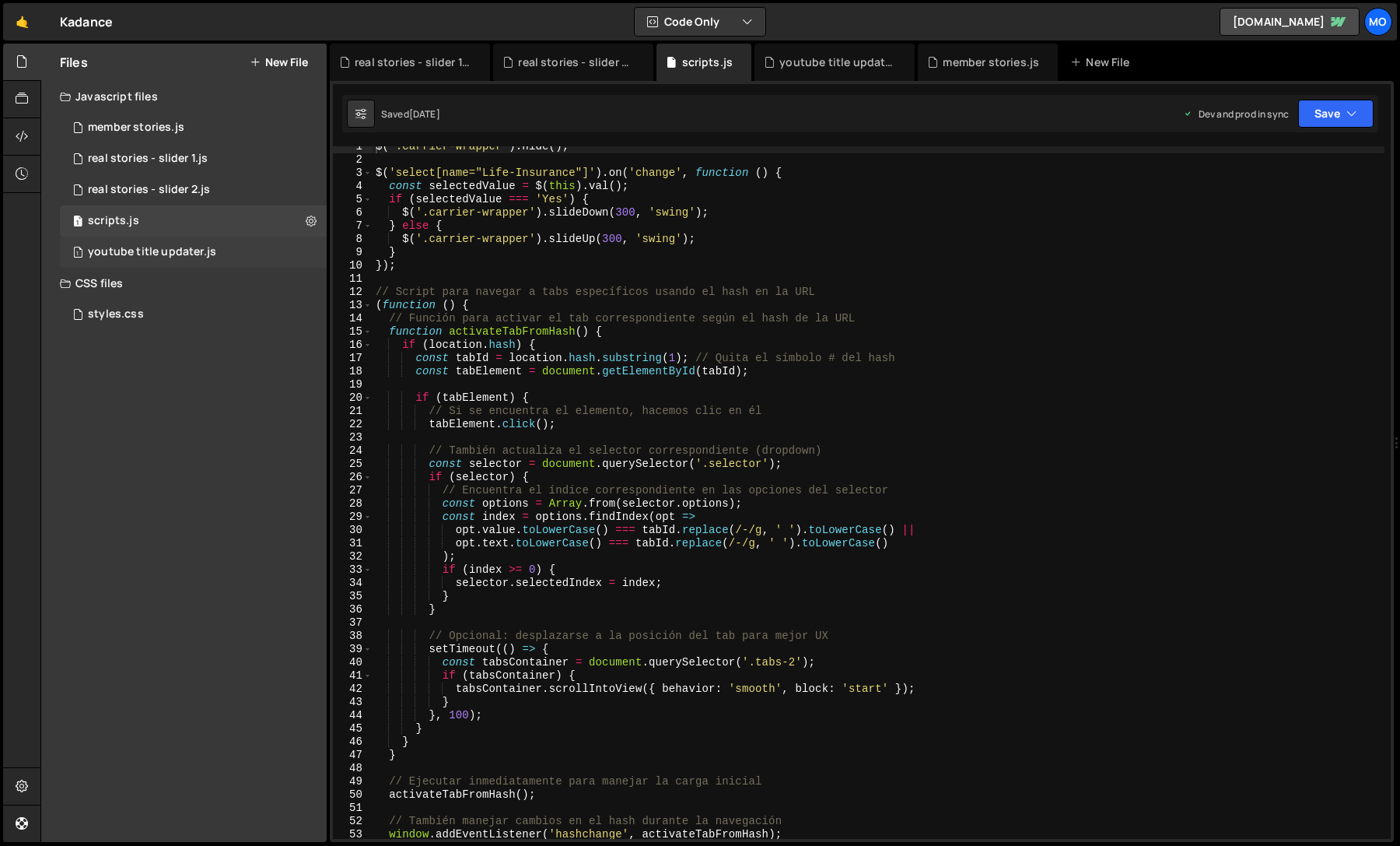
click at [169, 246] on div "youtube title updater.js" at bounding box center [152, 252] width 129 height 14
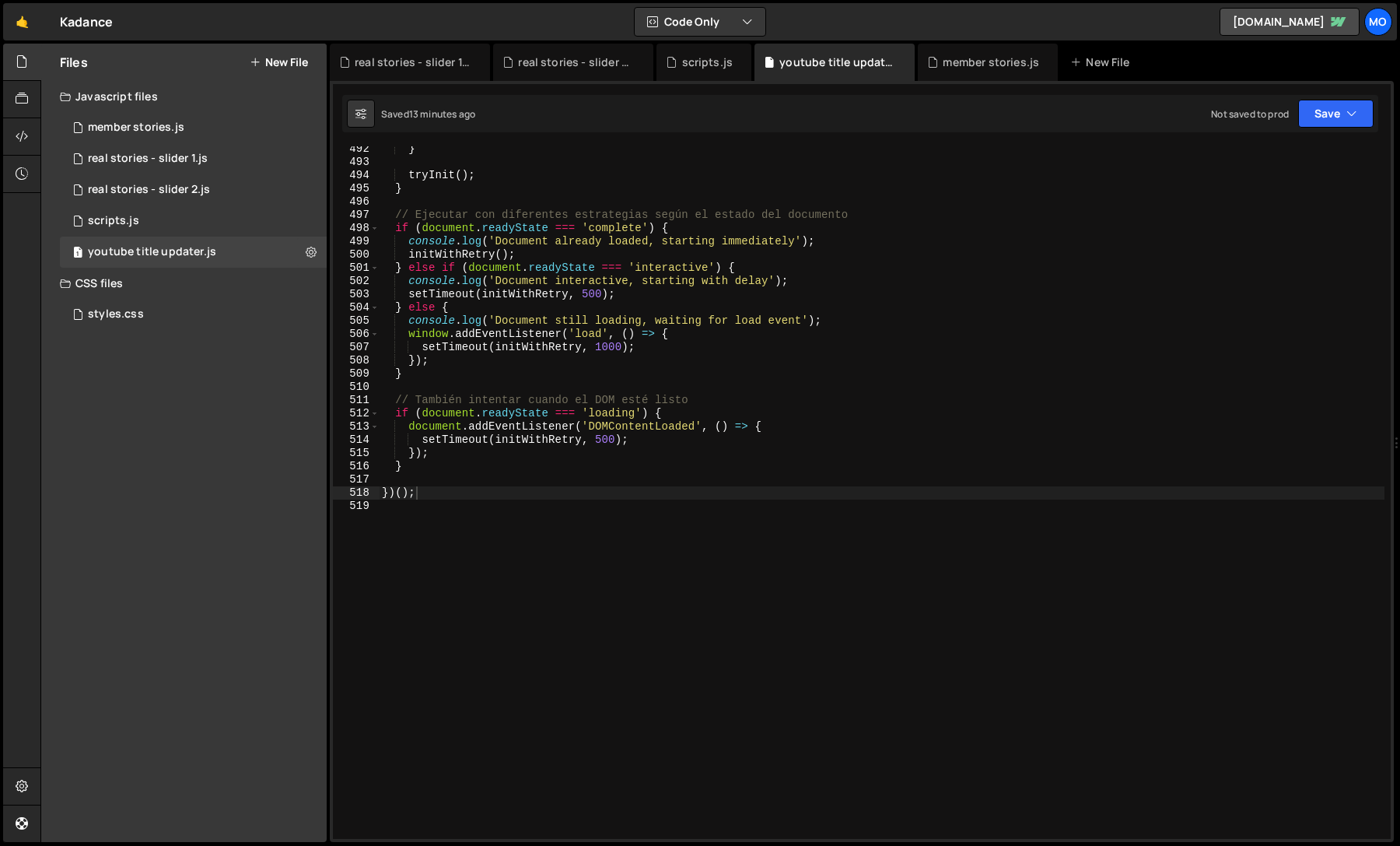
click at [281, 62] on button "New File" at bounding box center [279, 63] width 58 height 13
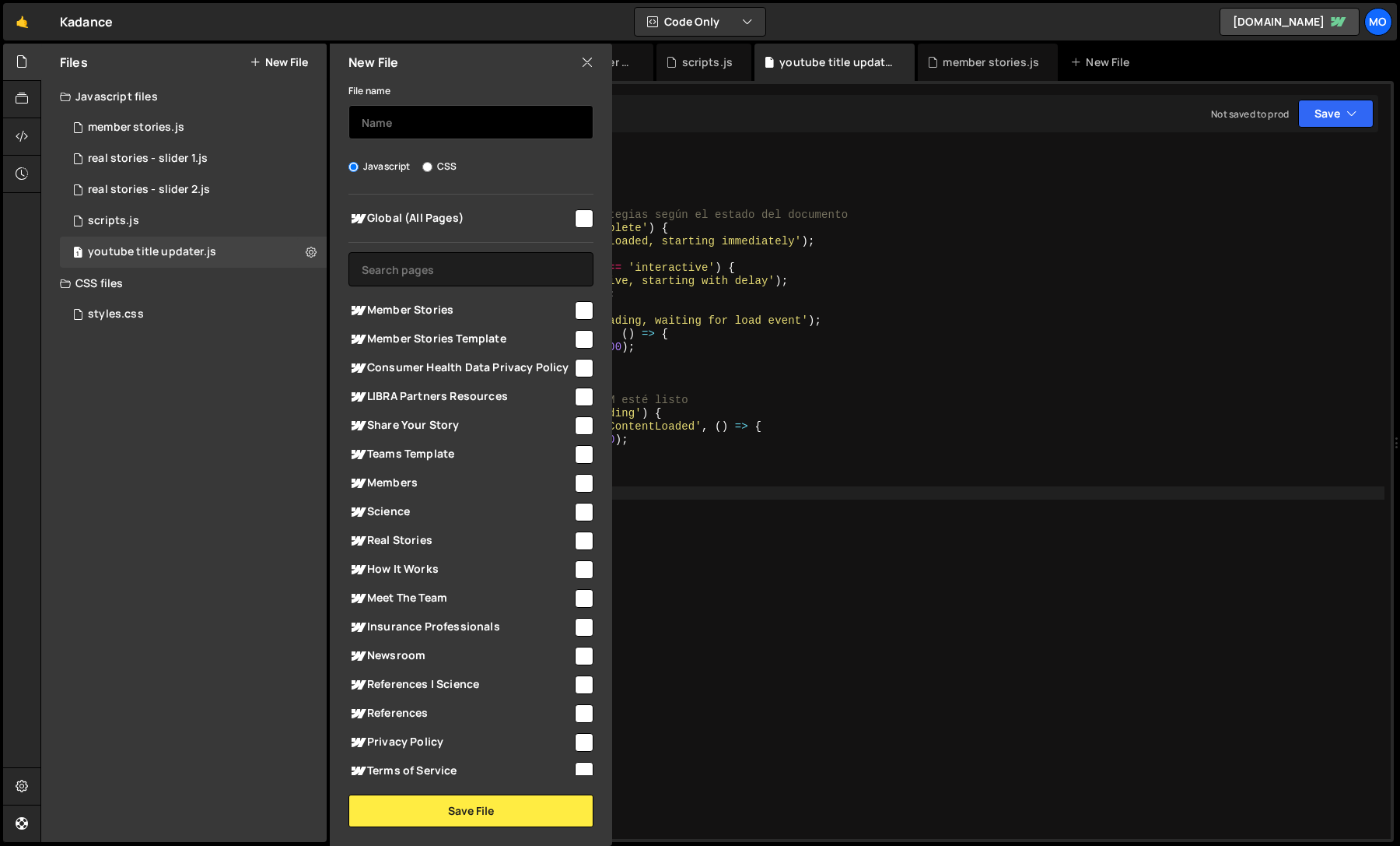
click at [363, 129] on input "text" at bounding box center [471, 122] width 245 height 34
type input "sharing"
click at [413, 209] on span "Global (All Pages)" at bounding box center [460, 218] width 224 height 19
checkbox input "true"
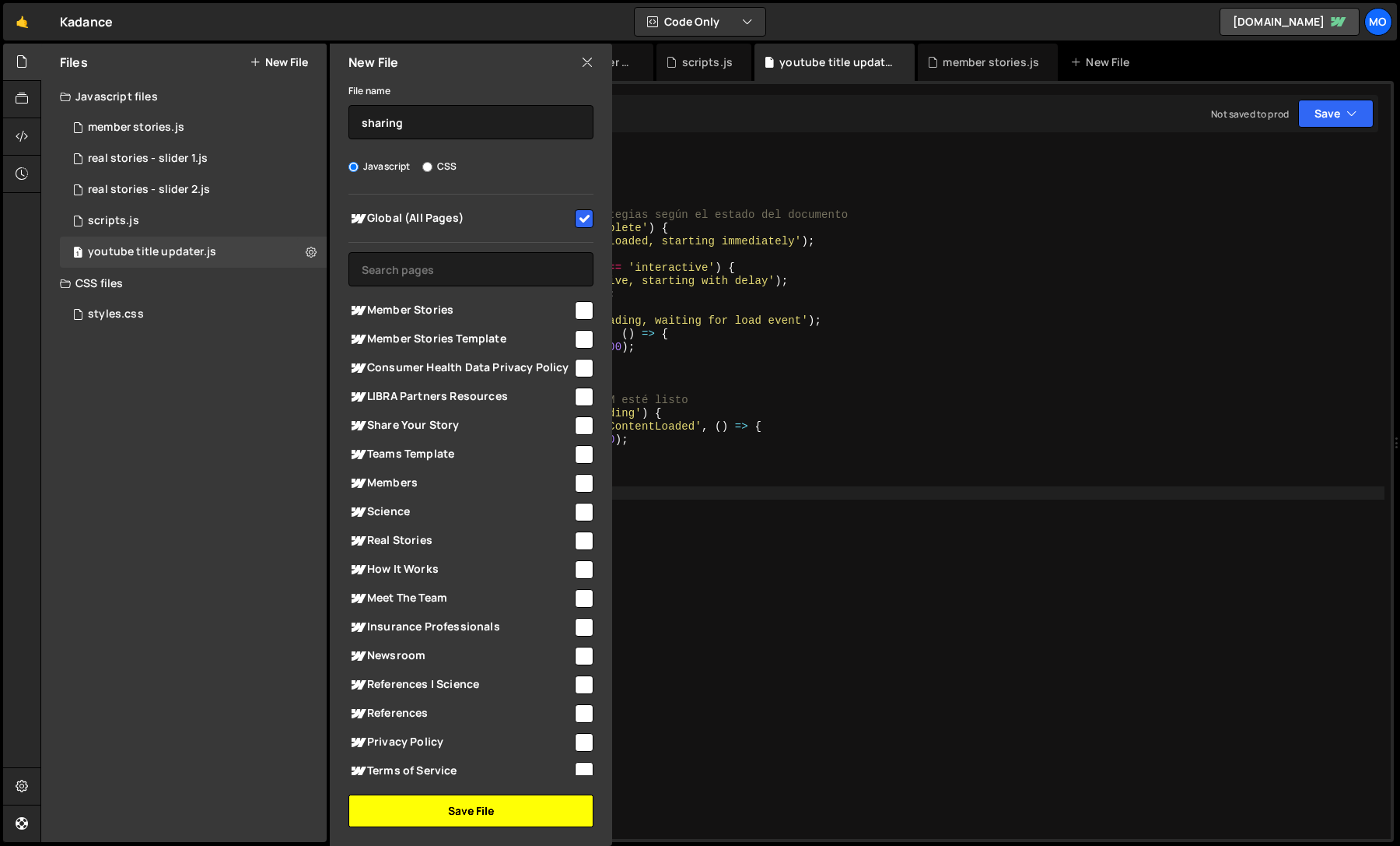
click at [419, 812] on button "Save File" at bounding box center [471, 810] width 245 height 33
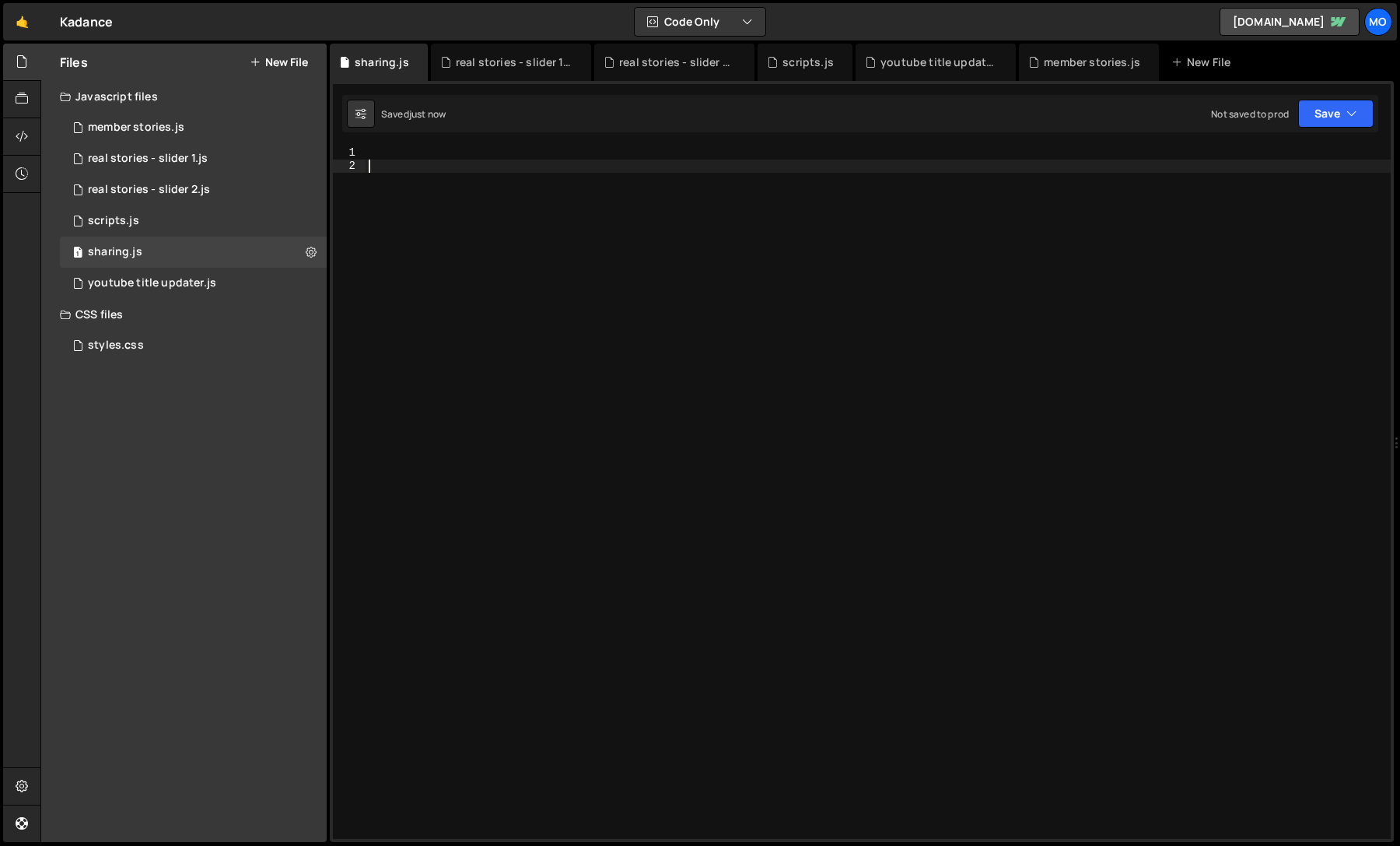
click at [625, 642] on div at bounding box center [878, 506] width 1025 height 719
paste textarea "})();"
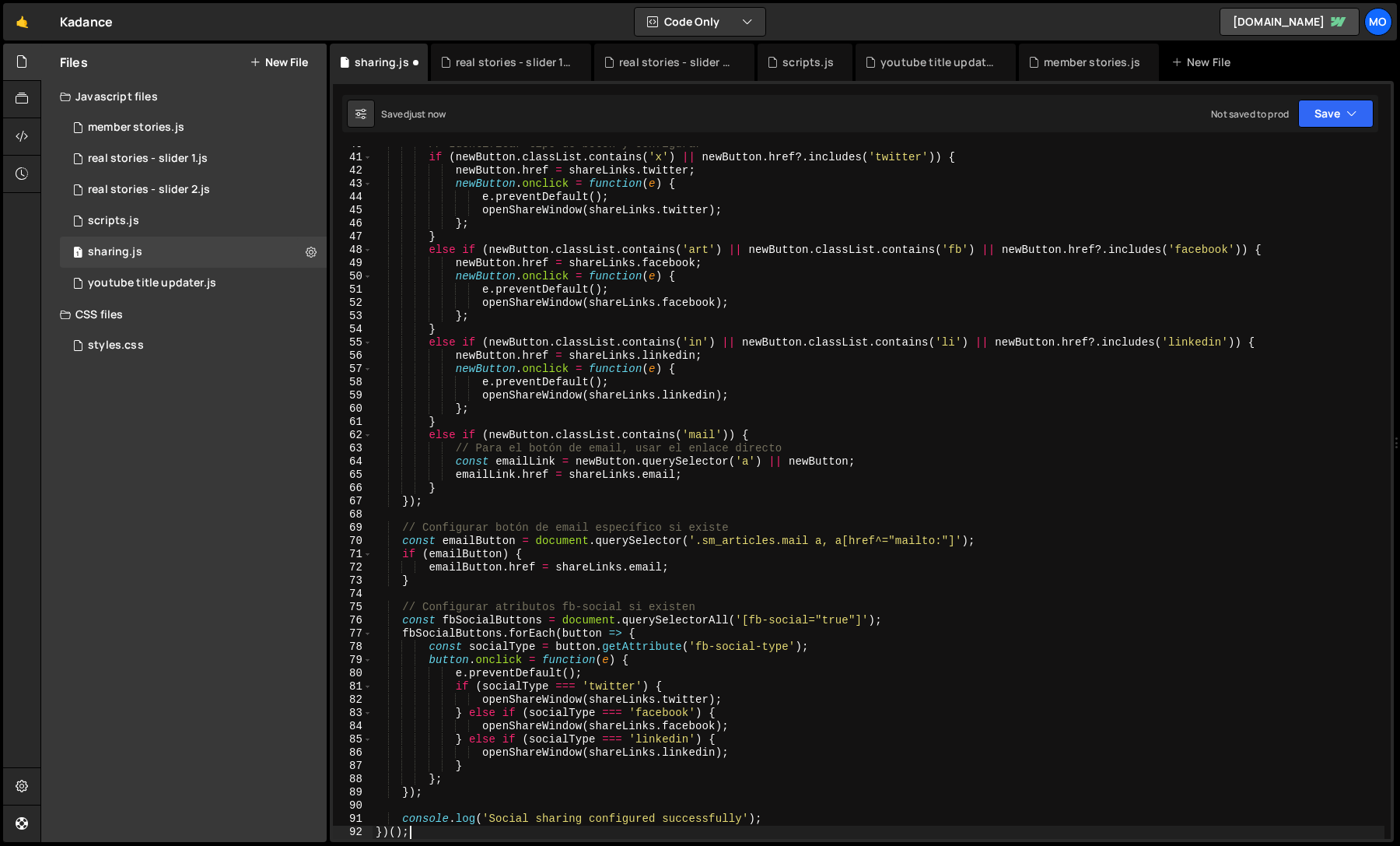
scroll to position [524, 0]
type textarea "console.log('Social sharing configured successfully');"
